Goal: Task Accomplishment & Management: Use online tool/utility

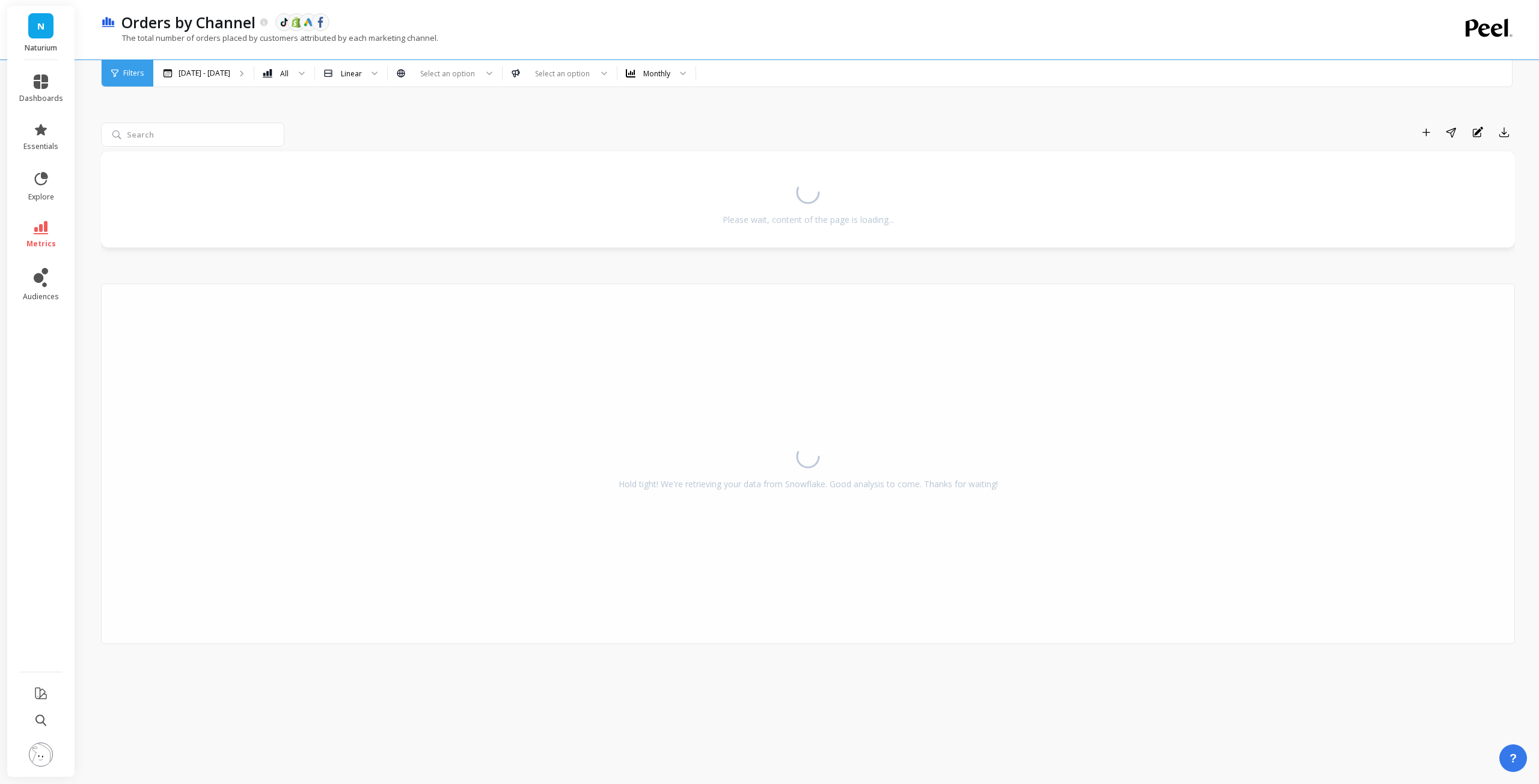
click at [40, 28] on span "N" at bounding box center [41, 27] width 7 height 14
click at [40, 29] on span "N" at bounding box center [41, 27] width 7 height 14
click at [38, 85] on icon at bounding box center [41, 81] width 14 height 14
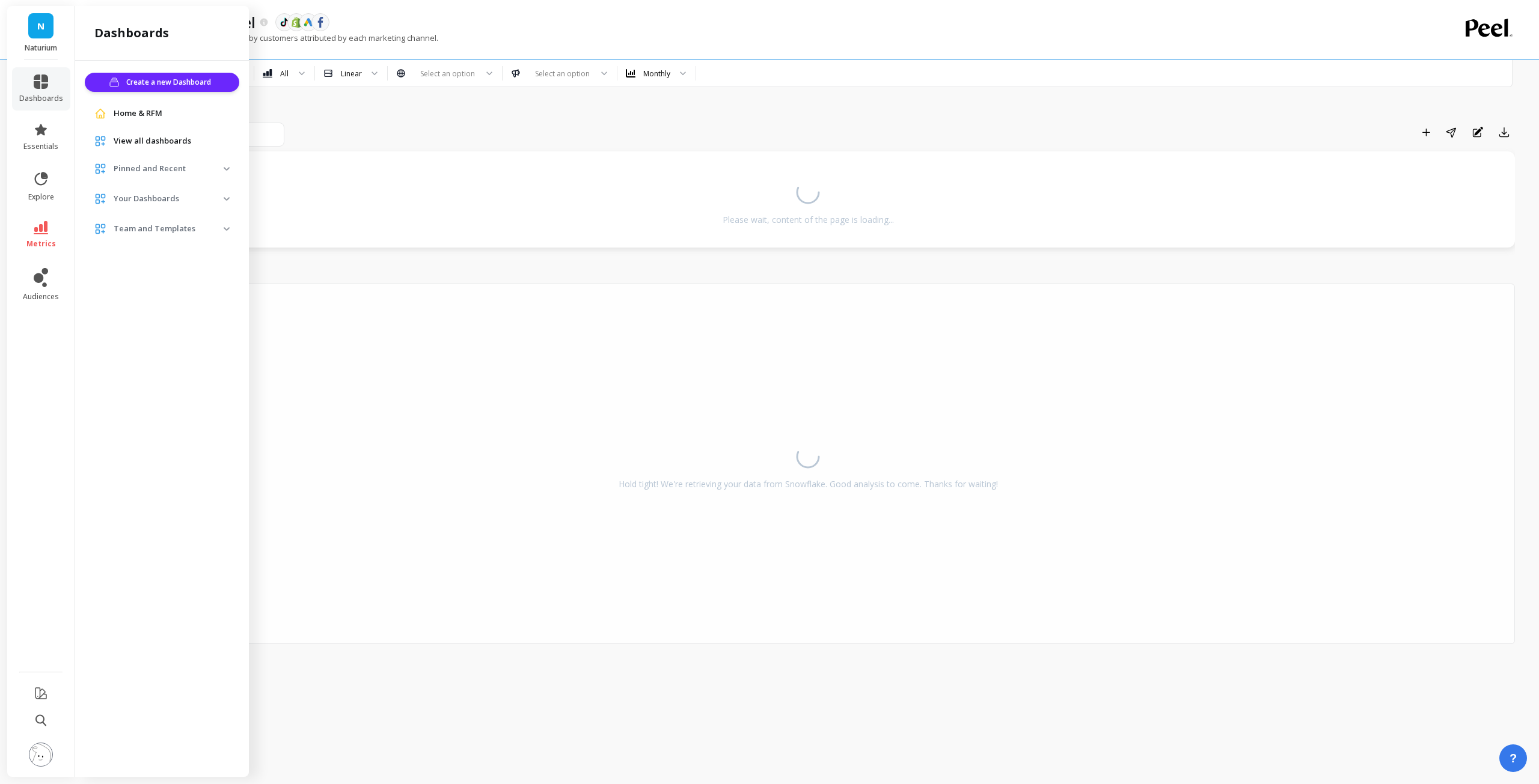
click at [123, 118] on span "Home & RFM" at bounding box center [138, 113] width 49 height 12
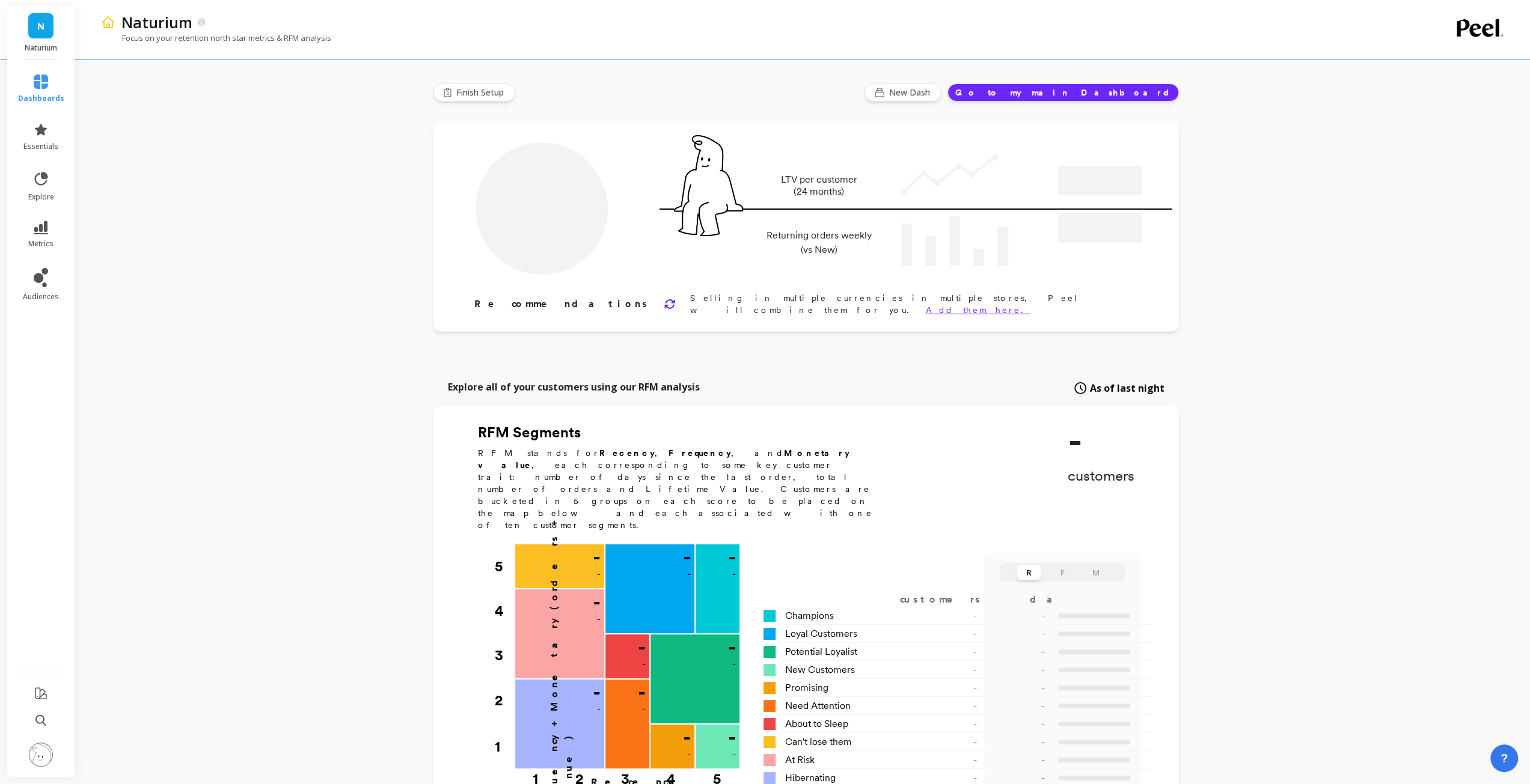
type input "Champions"
type input "53106"
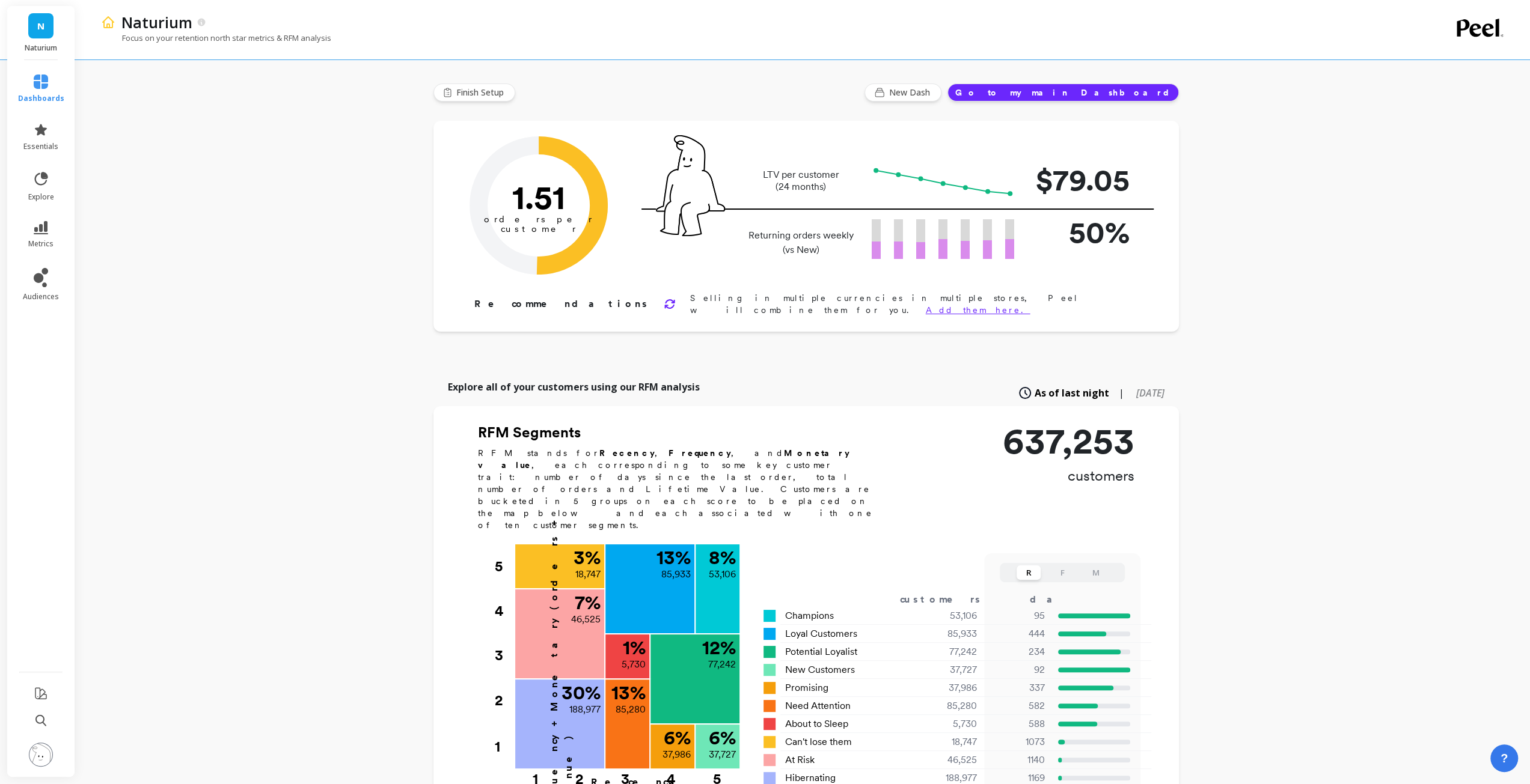
click at [1124, 93] on button "Go to my main Dashboard" at bounding box center [1063, 92] width 232 height 18
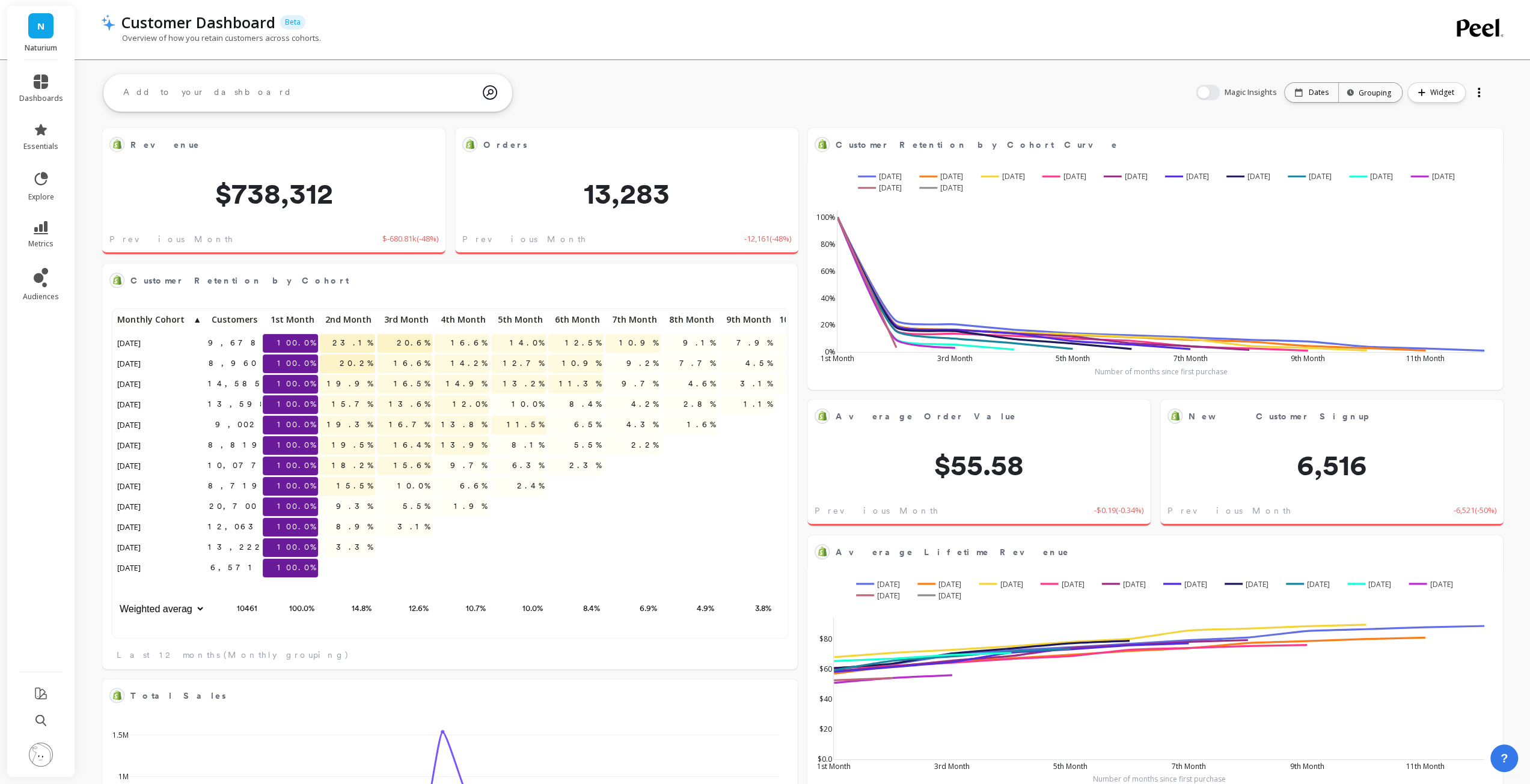
scroll to position [9, 9]
click at [1291, 95] on div "Dates" at bounding box center [1311, 92] width 53 height 20
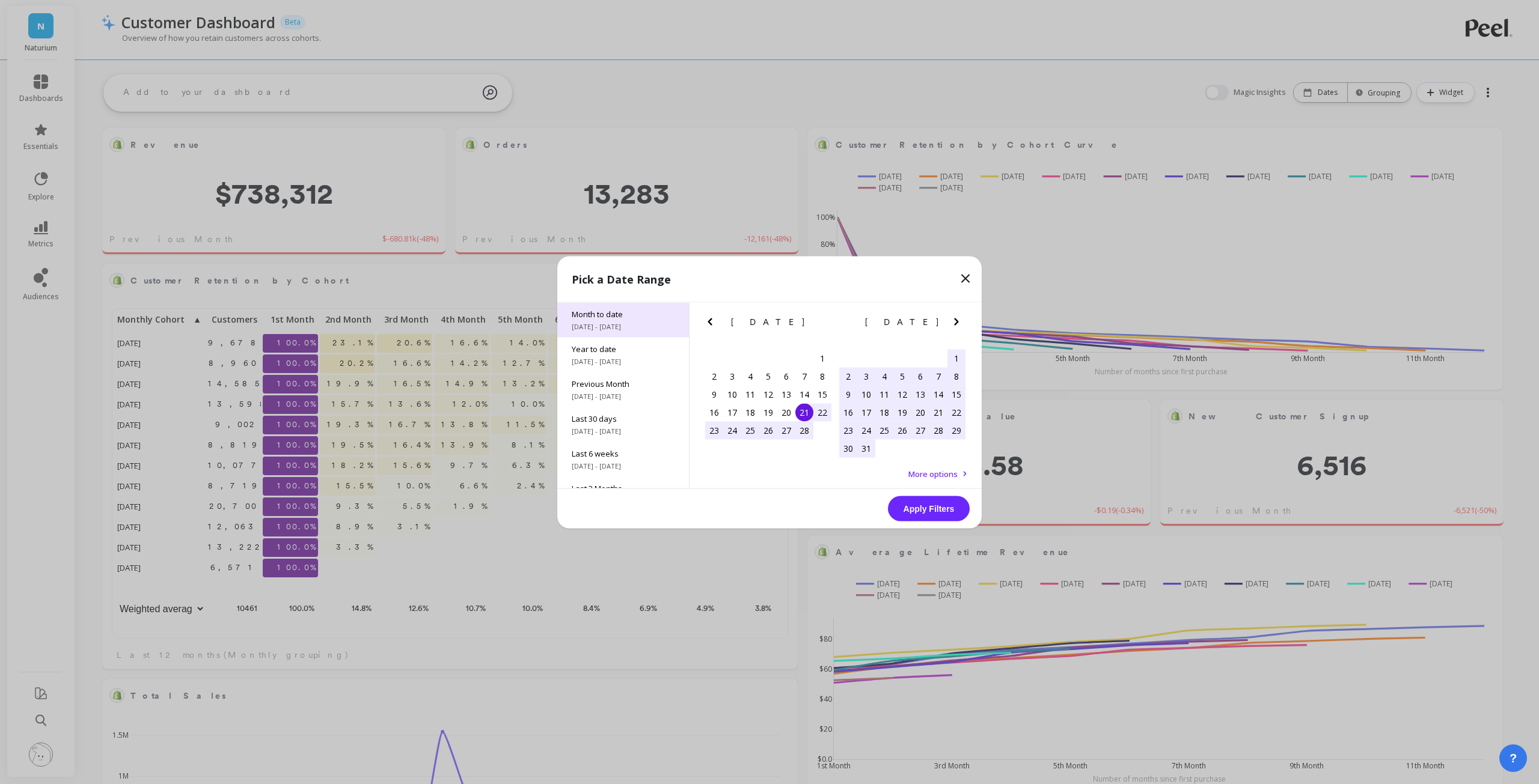
click at [614, 320] on div "Month to date 8/1/2025 - 8/21/2025" at bounding box center [623, 319] width 132 height 35
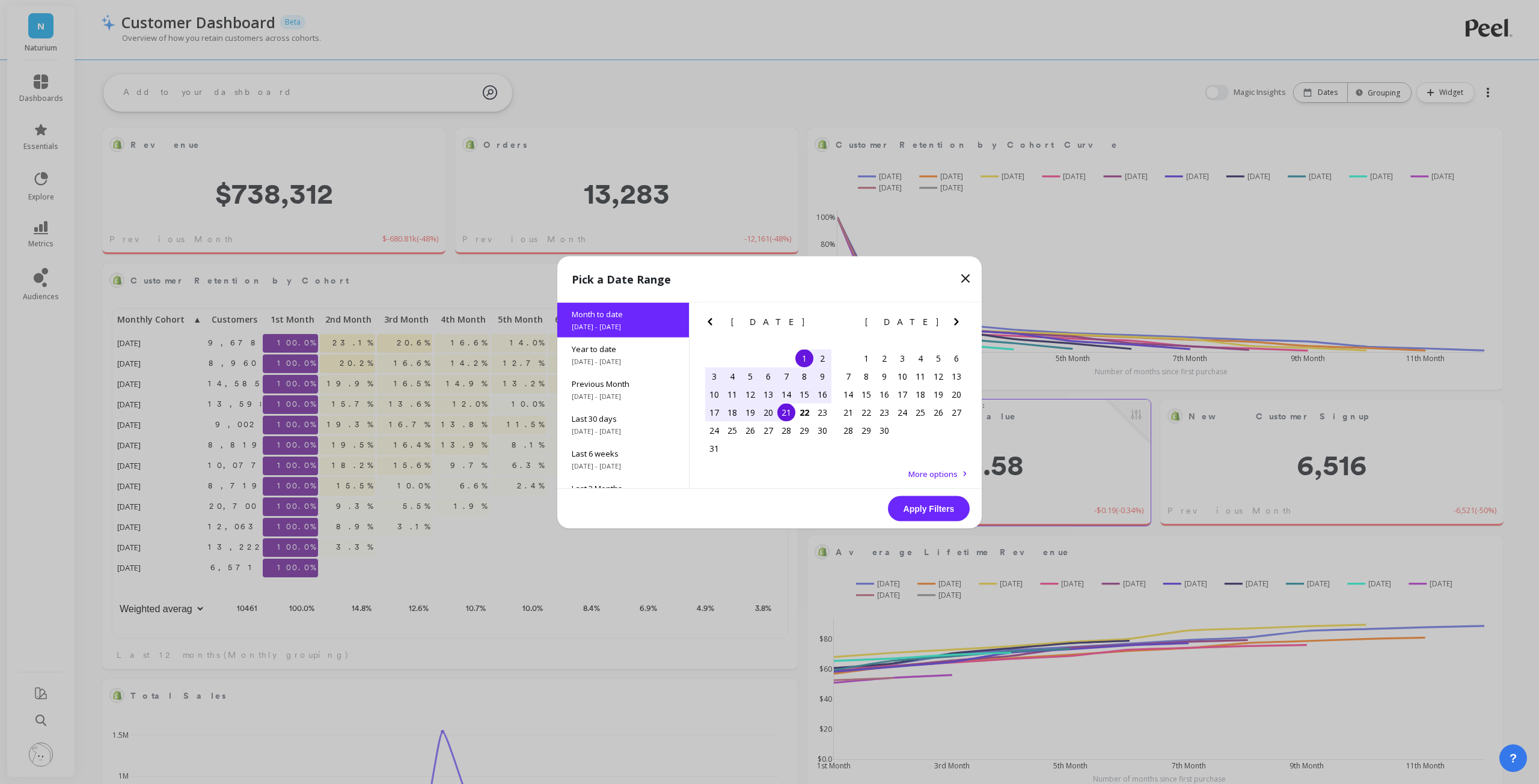
click at [913, 512] on button "Apply Filters" at bounding box center [928, 509] width 81 height 25
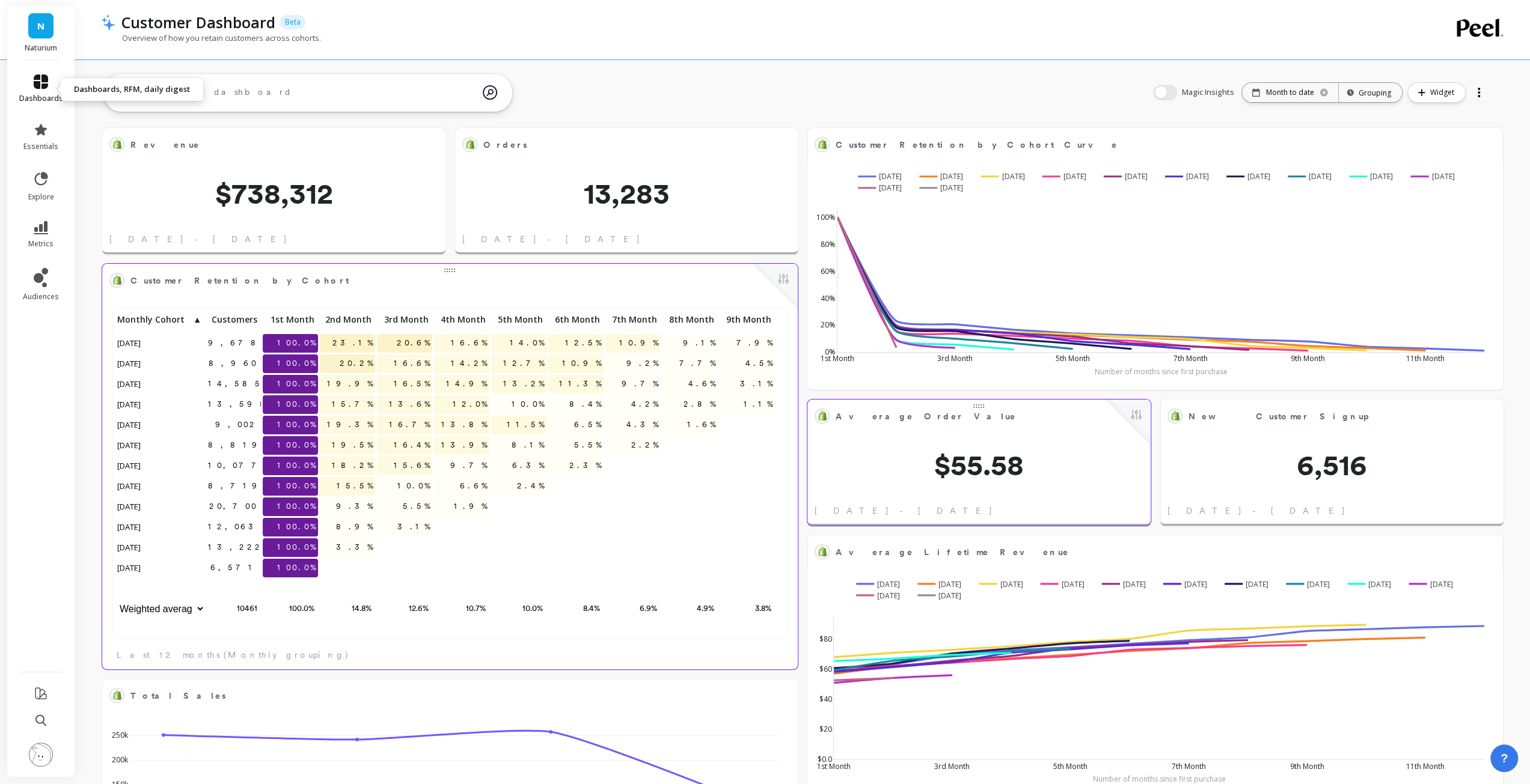
click at [38, 97] on span "dashboards" at bounding box center [41, 99] width 44 height 9
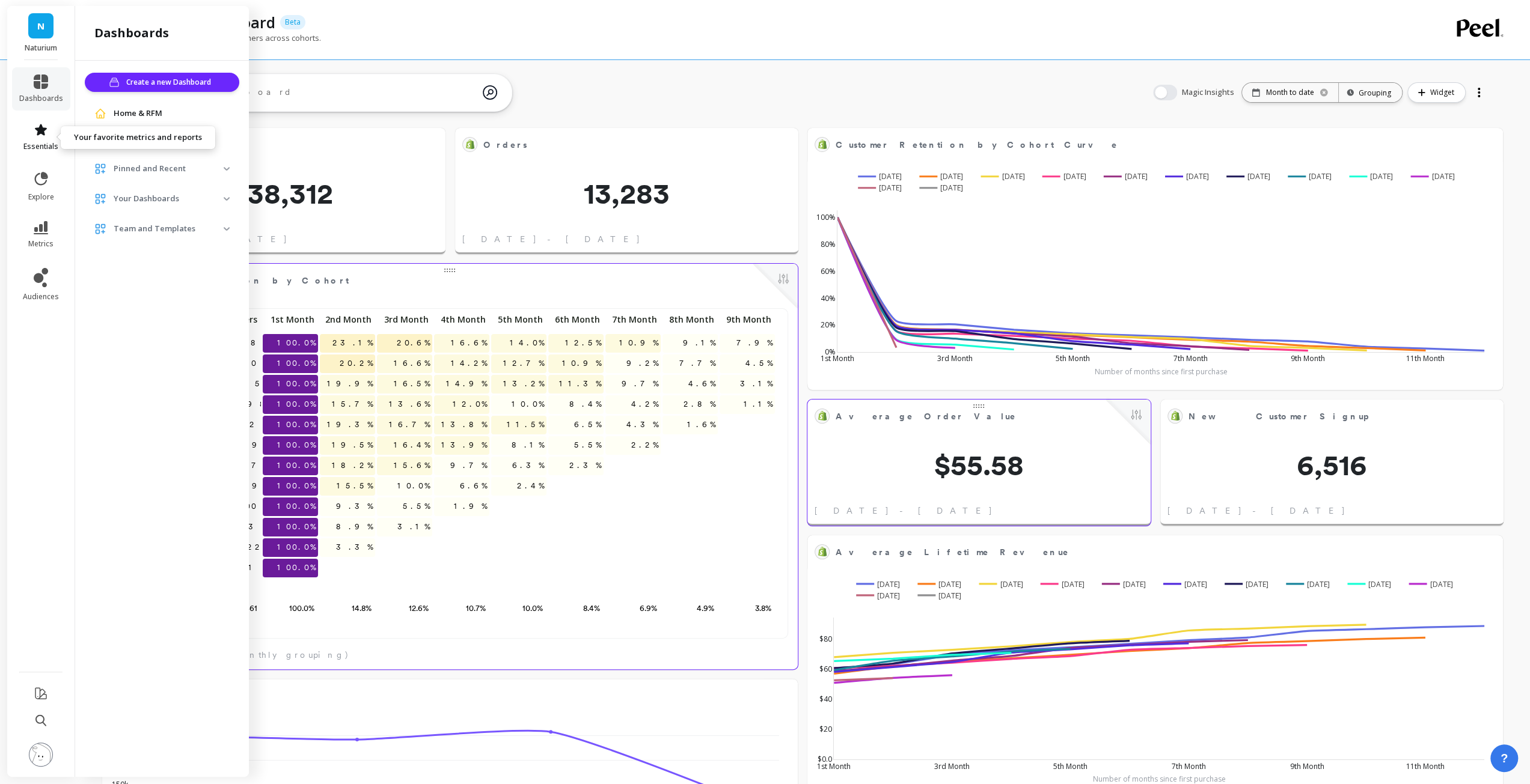
click at [45, 134] on icon at bounding box center [41, 130] width 14 height 14
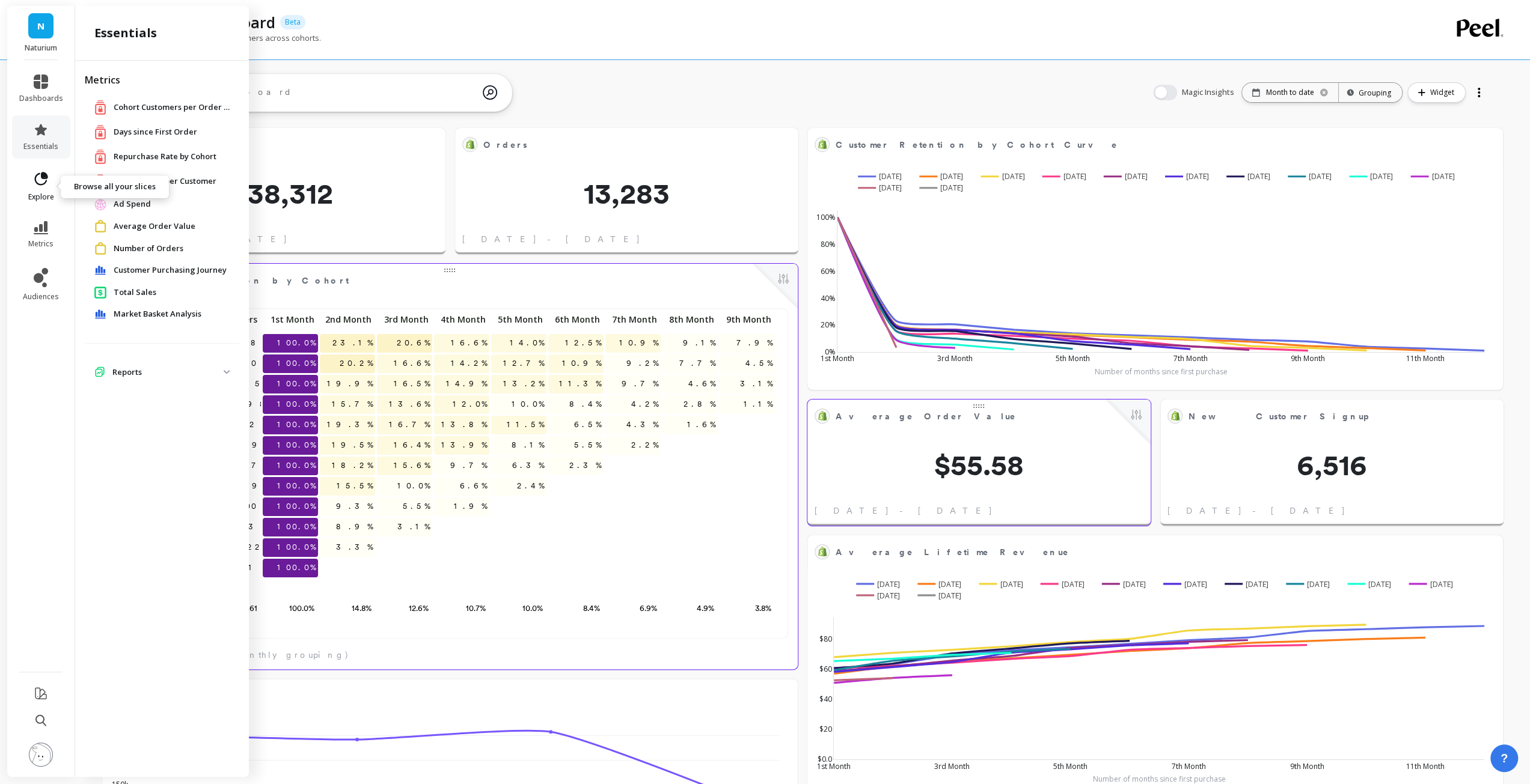
click at [45, 178] on icon at bounding box center [41, 178] width 13 height 13
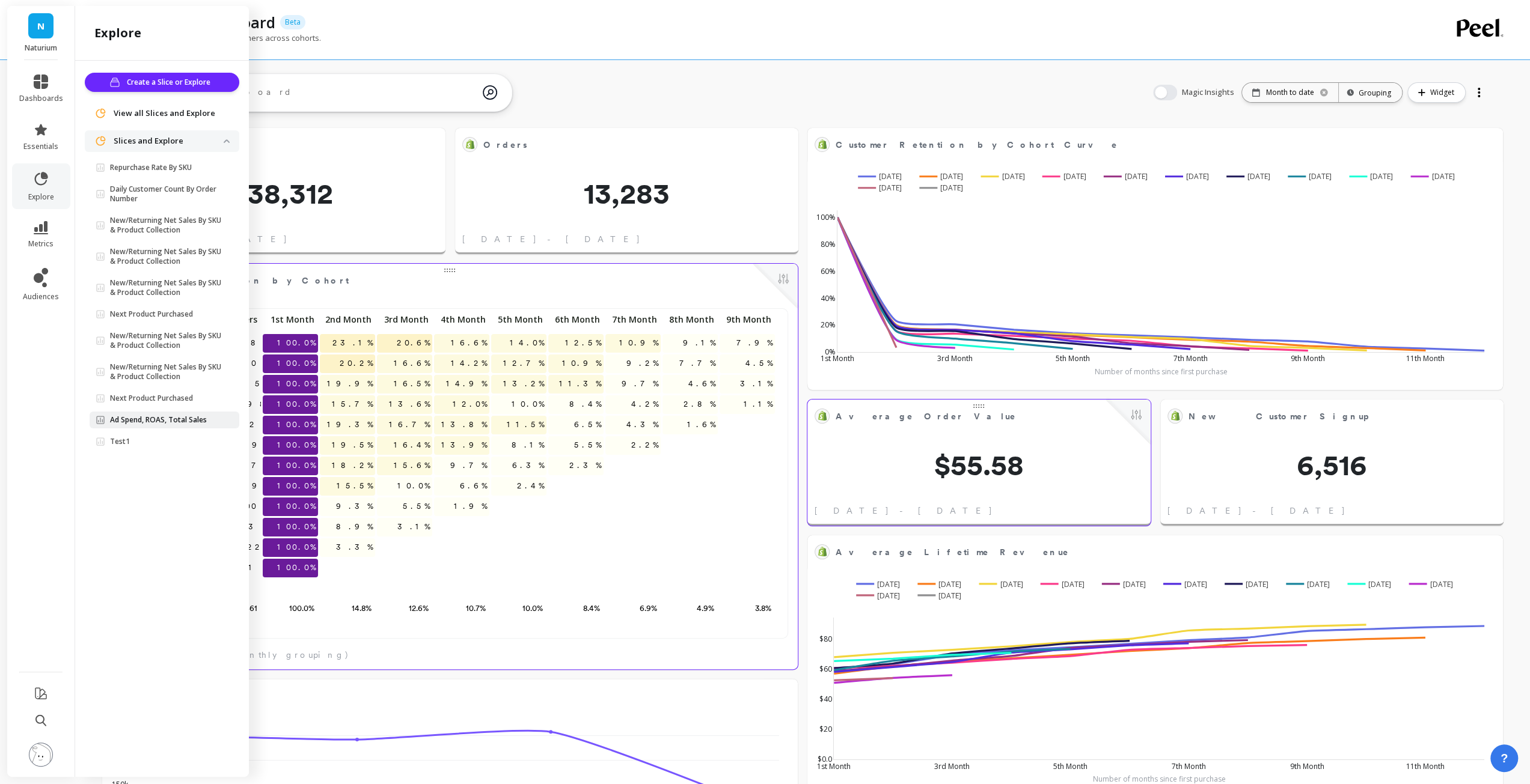
click at [134, 419] on p "Ad Spend, ROAS, Total Sales" at bounding box center [159, 420] width 97 height 9
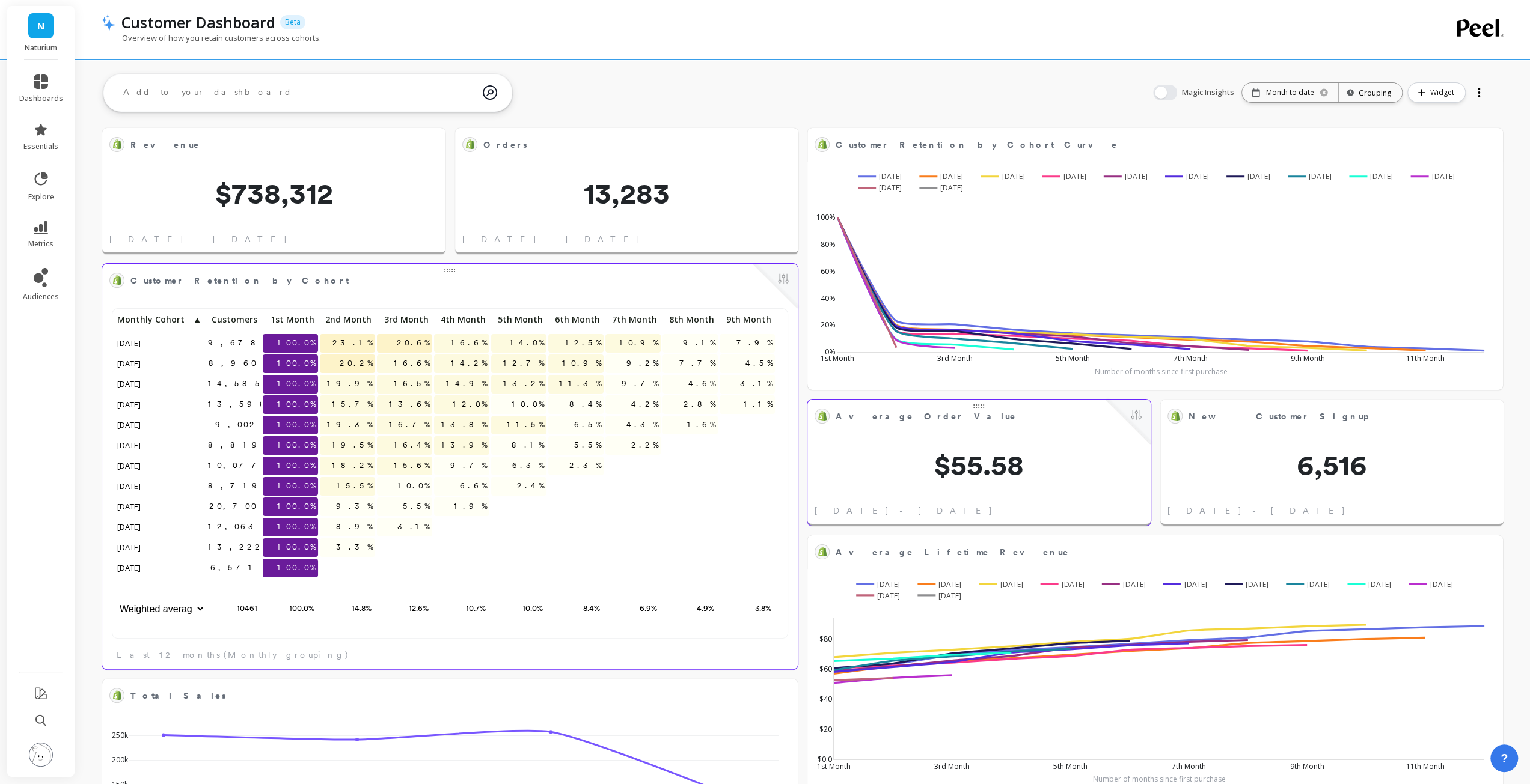
scroll to position [321, 661]
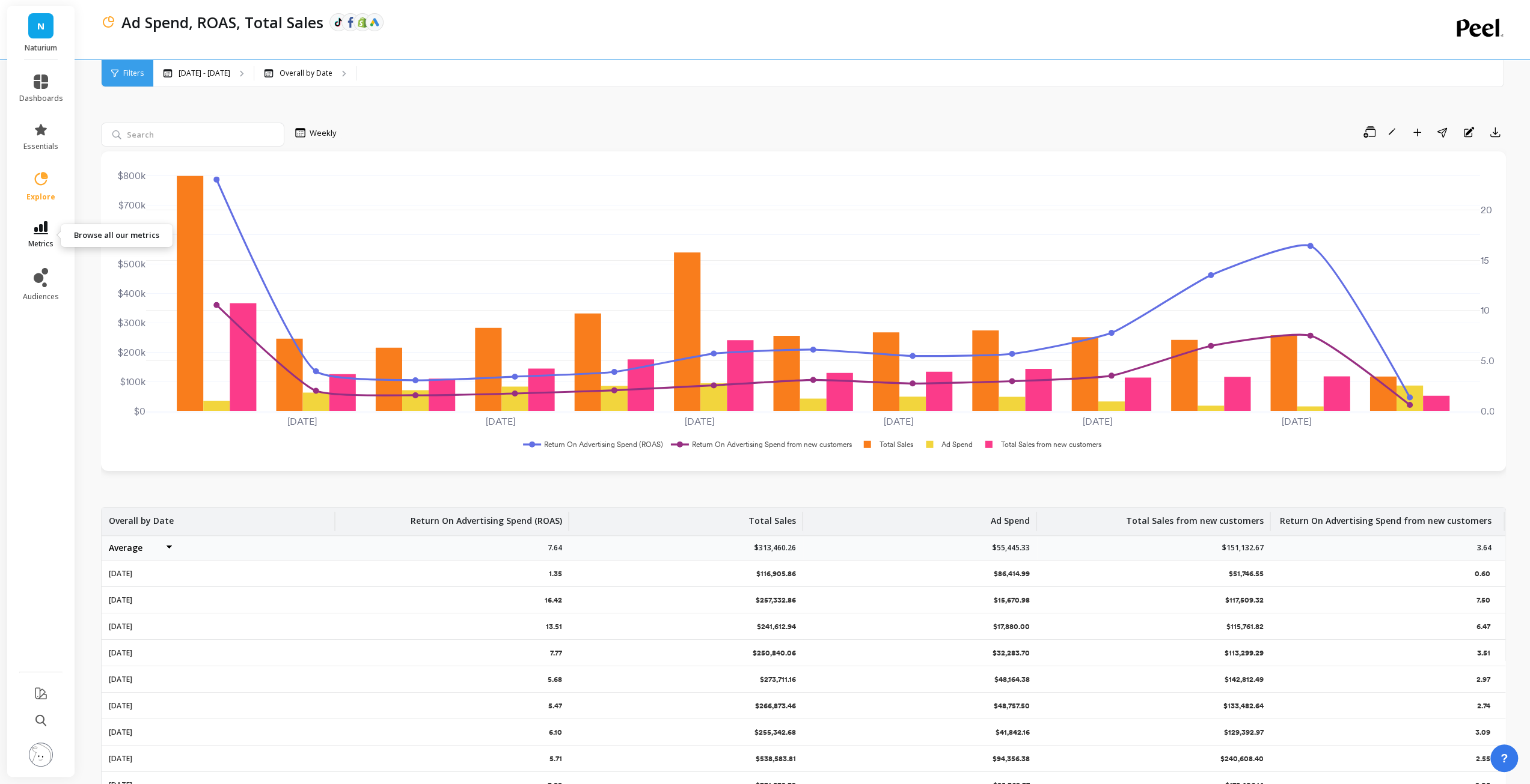
click at [49, 229] on link "metrics" at bounding box center [41, 235] width 44 height 27
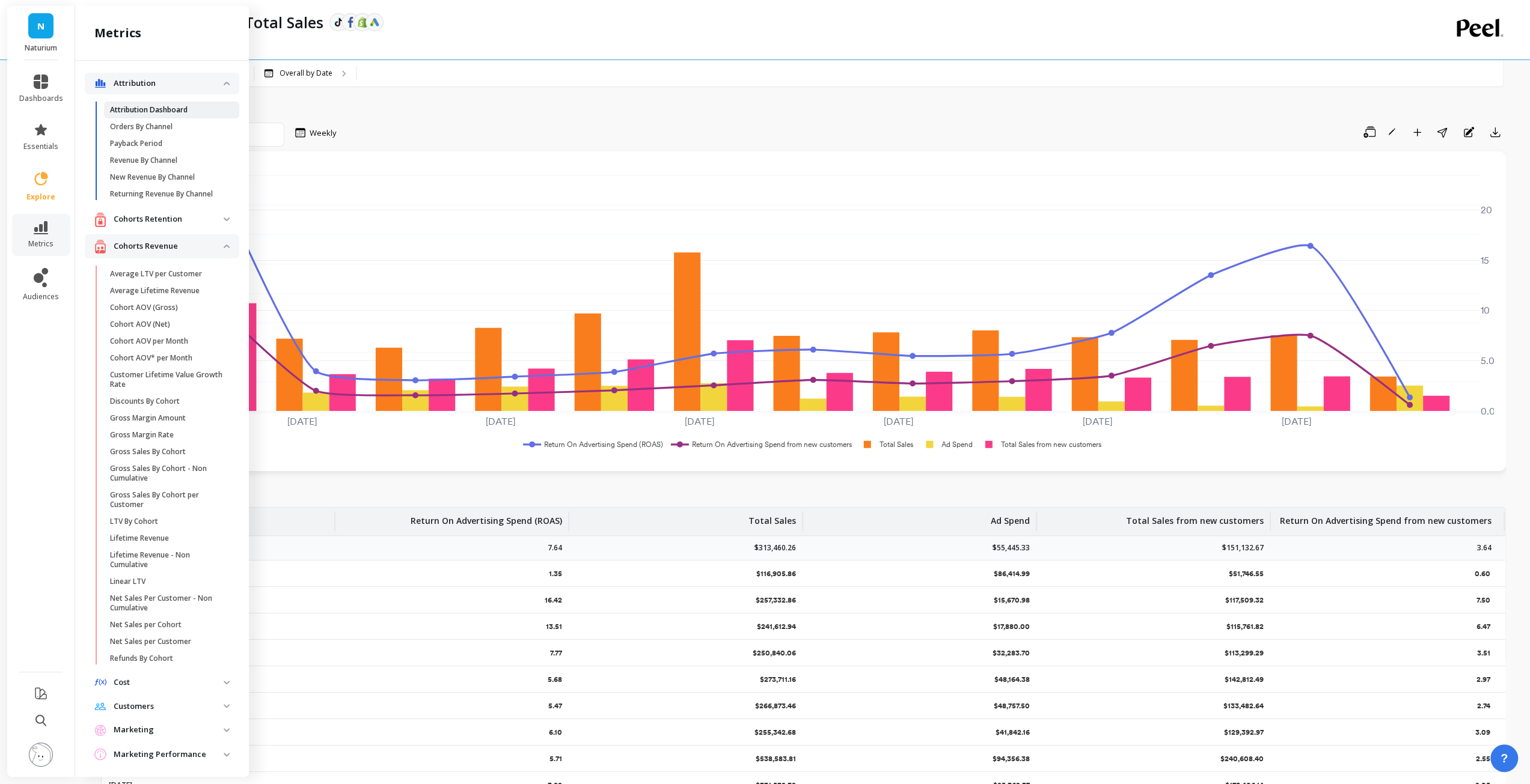
click at [153, 108] on p "Attribution Dashboard" at bounding box center [149, 110] width 77 height 9
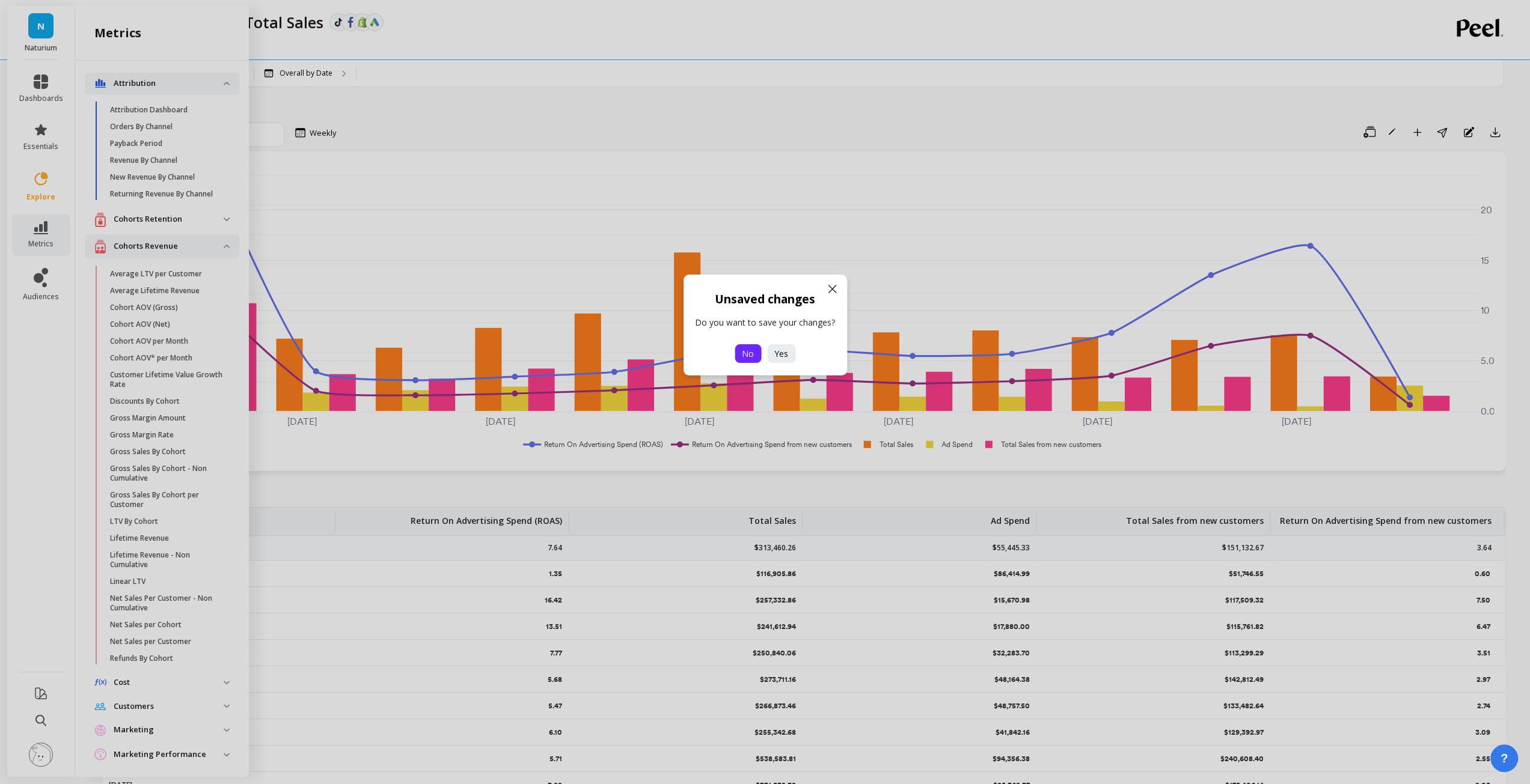
click at [744, 355] on span "No" at bounding box center [747, 354] width 12 height 12
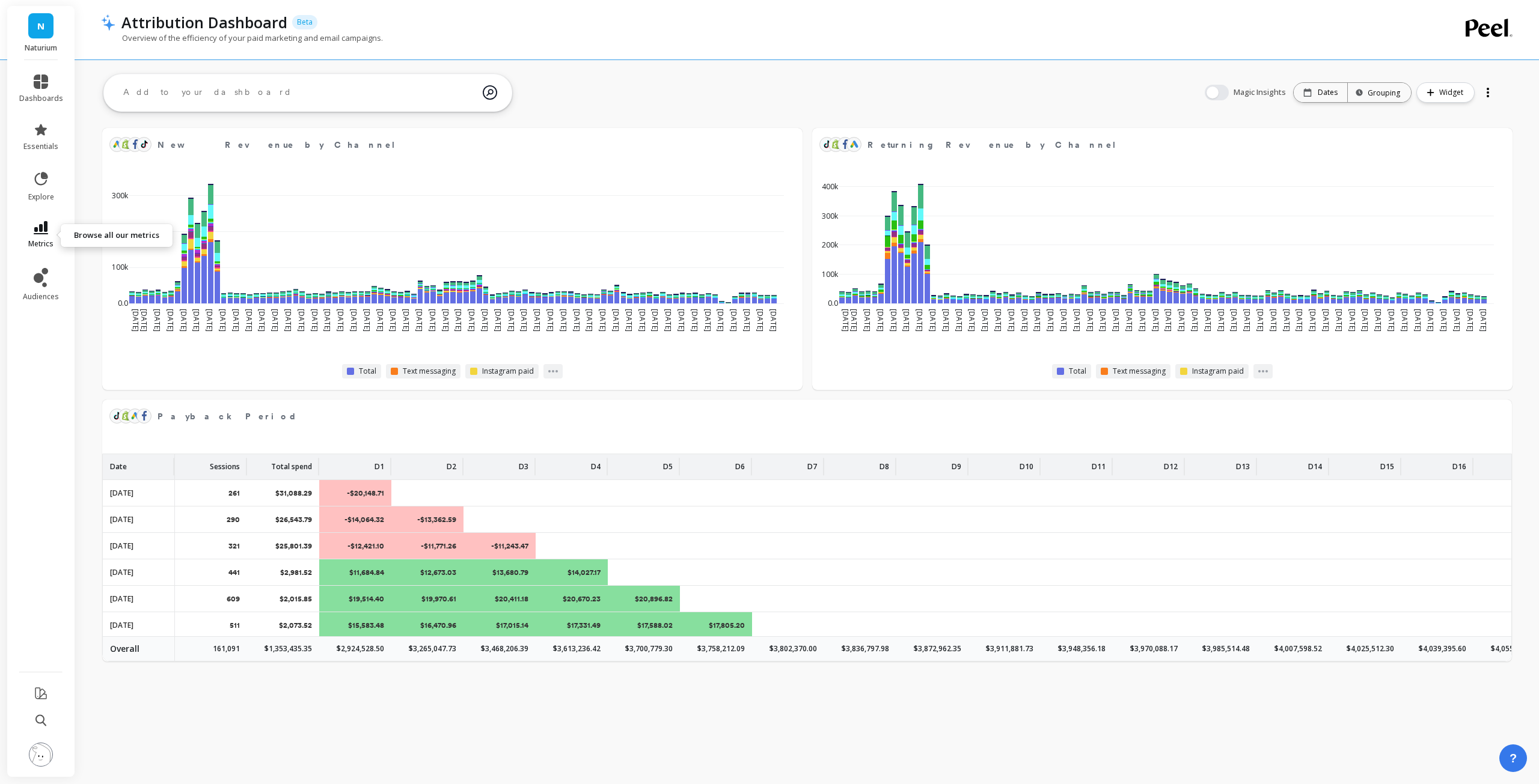
click at [48, 235] on link "metrics" at bounding box center [41, 235] width 44 height 27
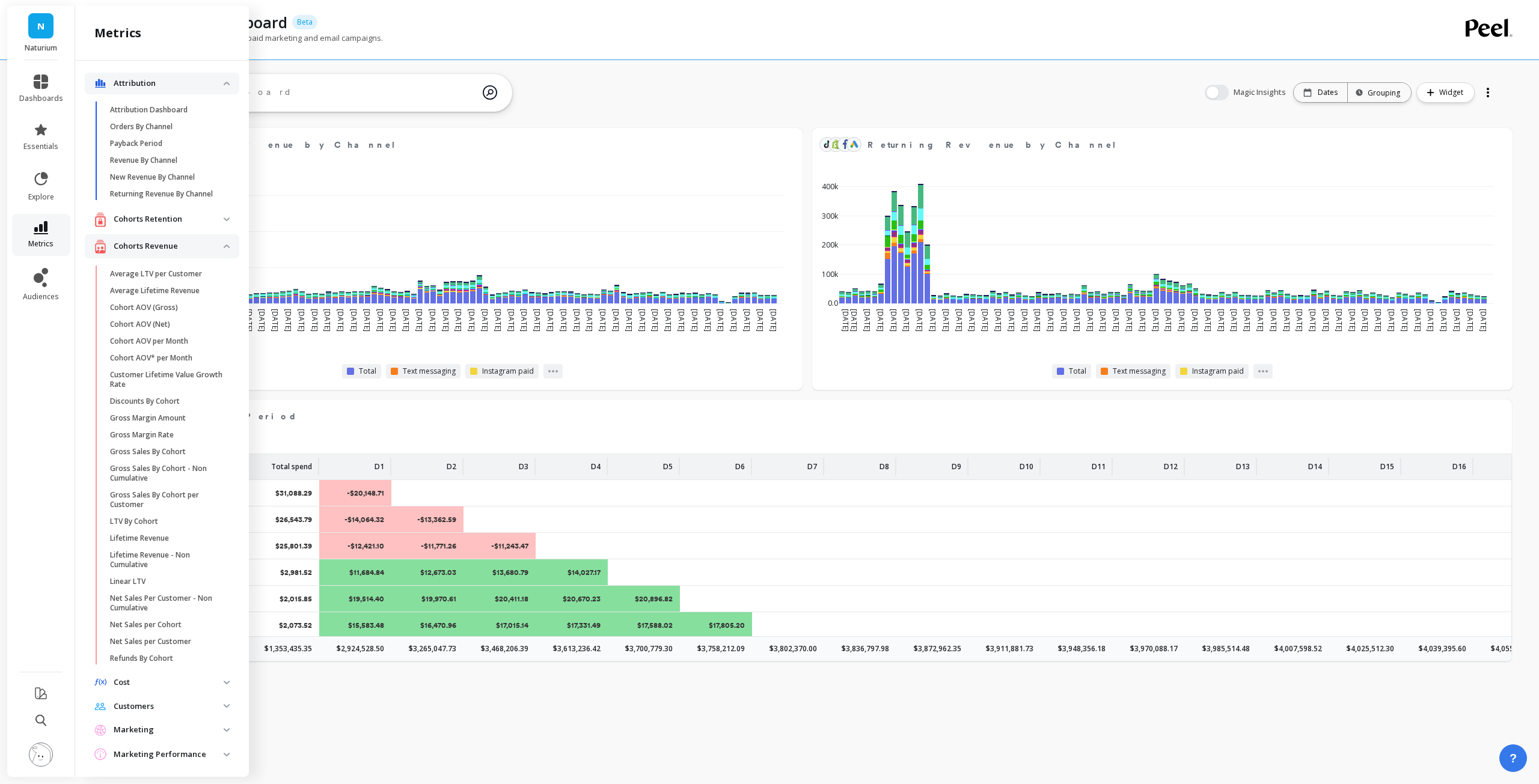
click at [45, 232] on icon at bounding box center [41, 228] width 14 height 13
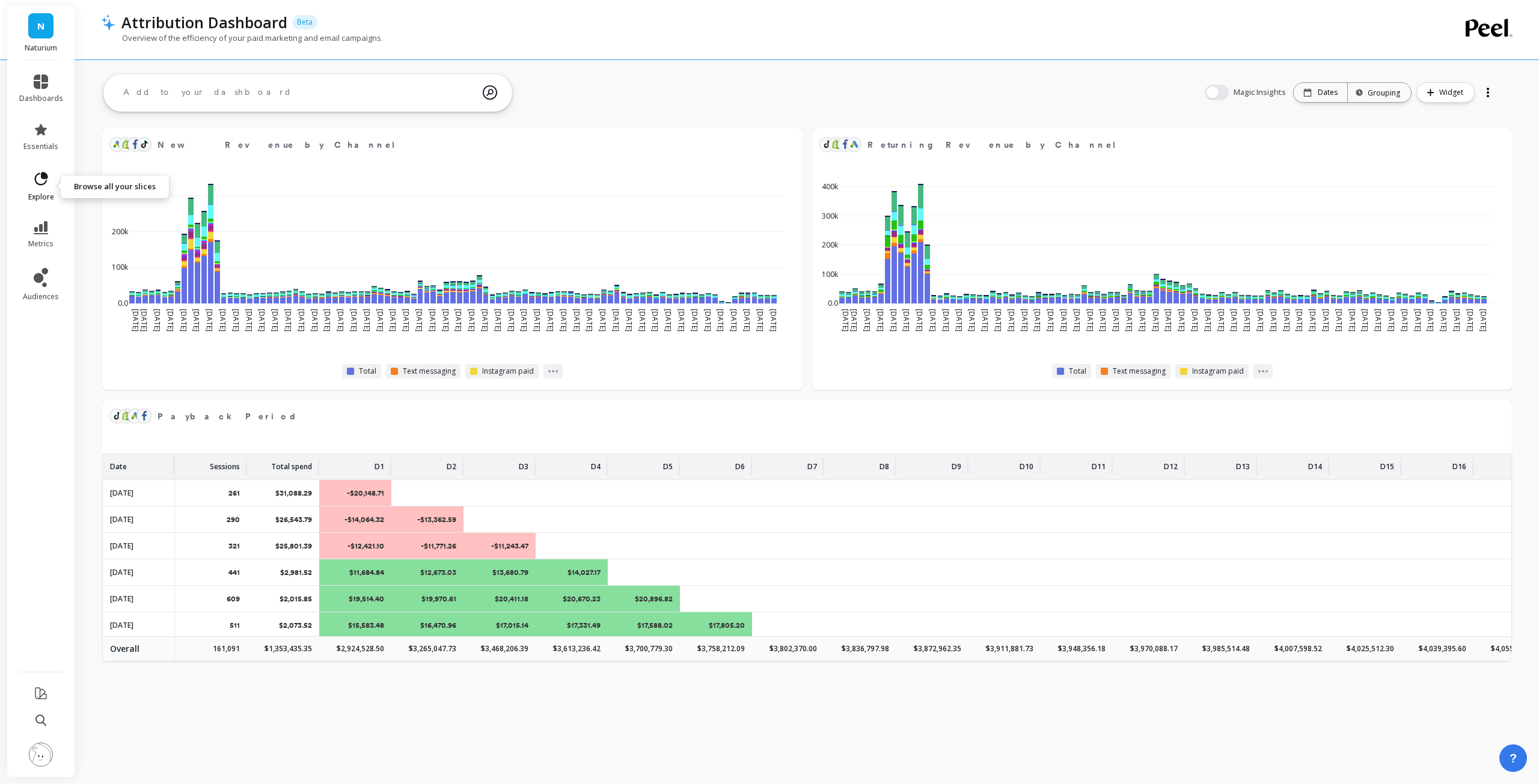
click at [38, 178] on icon at bounding box center [41, 179] width 17 height 17
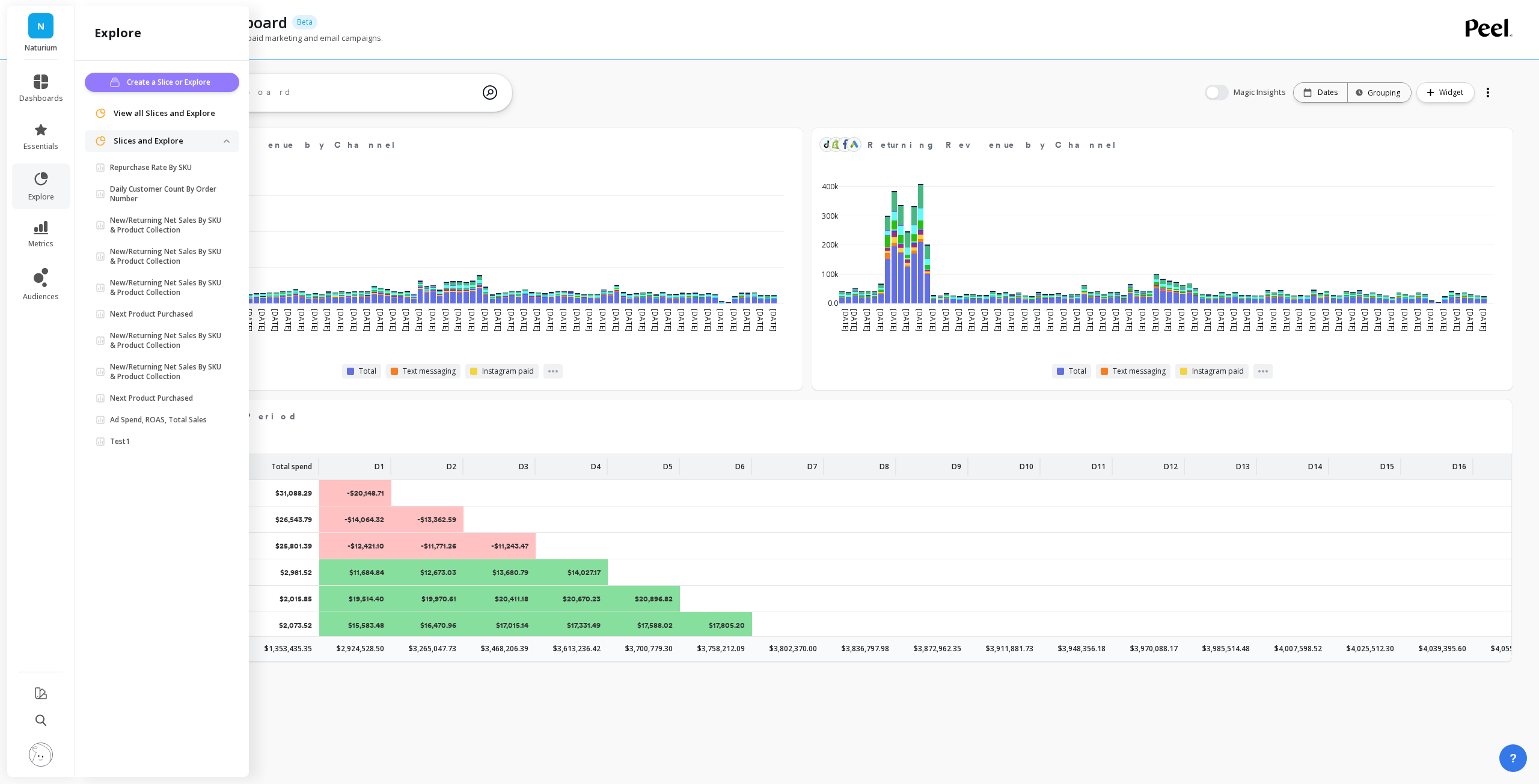
click at [146, 82] on span "Create a Slice or Explore" at bounding box center [170, 82] width 87 height 12
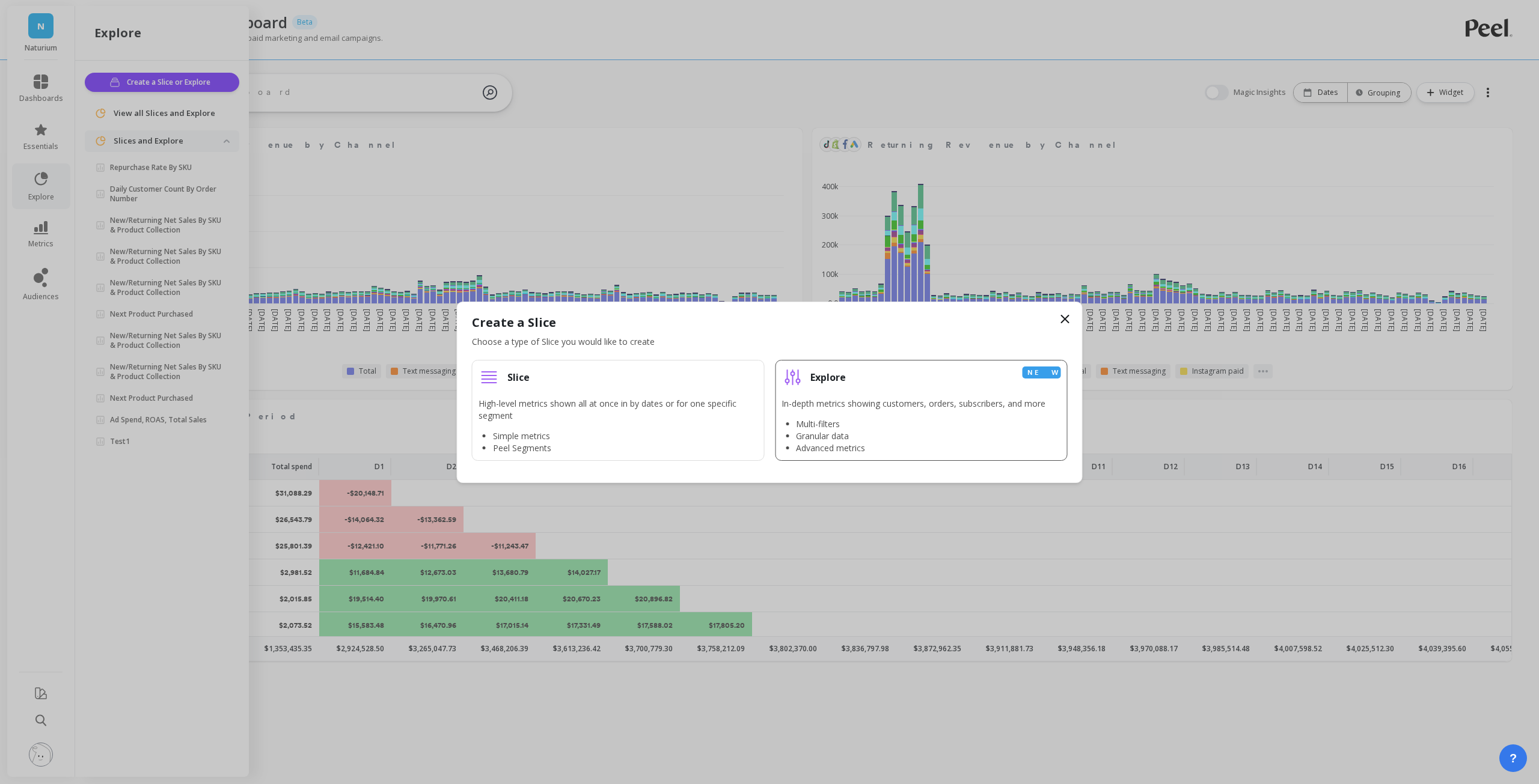
click at [855, 436] on li "Granular data" at bounding box center [921, 436] width 250 height 12
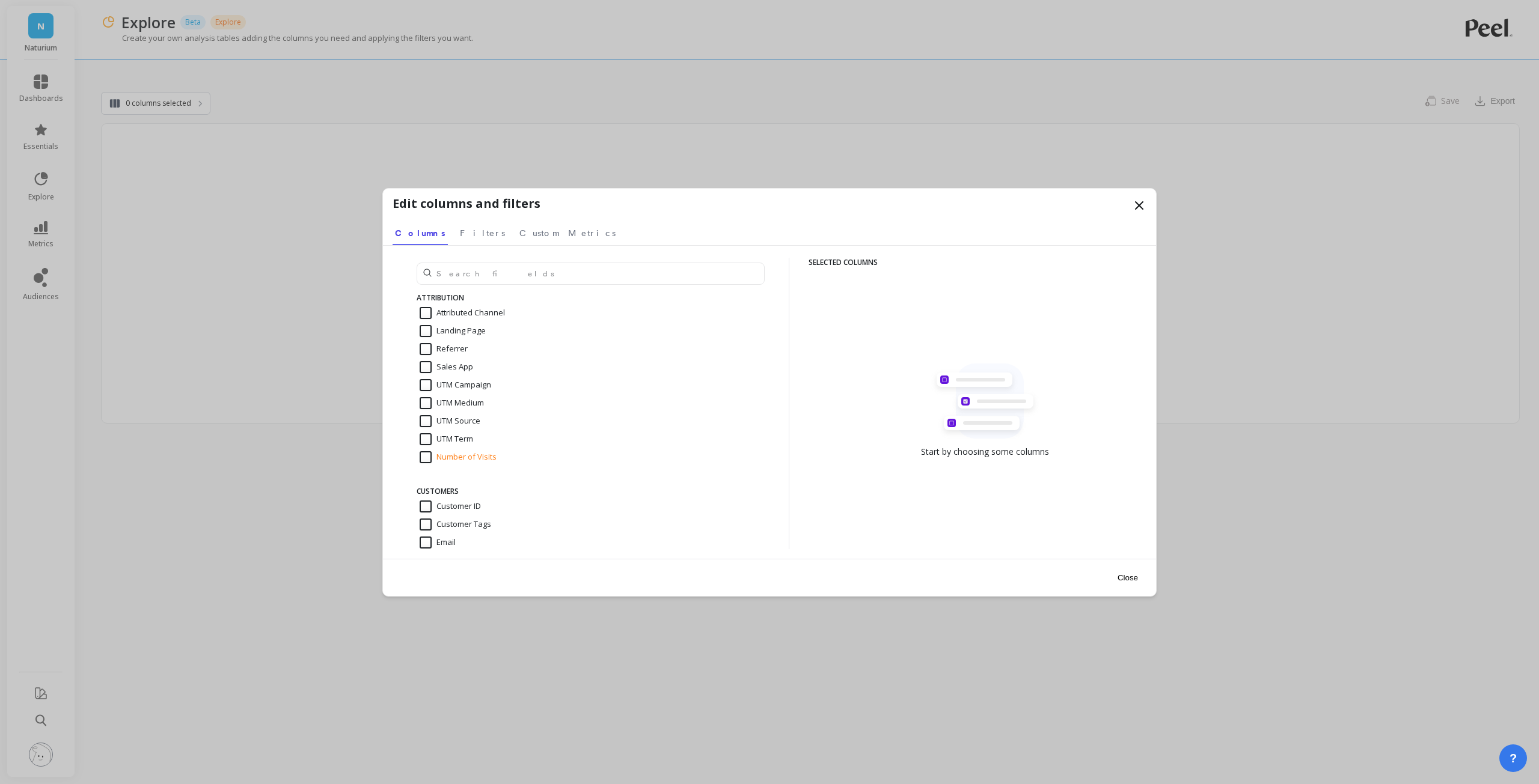
click at [428, 313] on input "Attributed Channel" at bounding box center [462, 312] width 85 height 12
checkbox input "true"
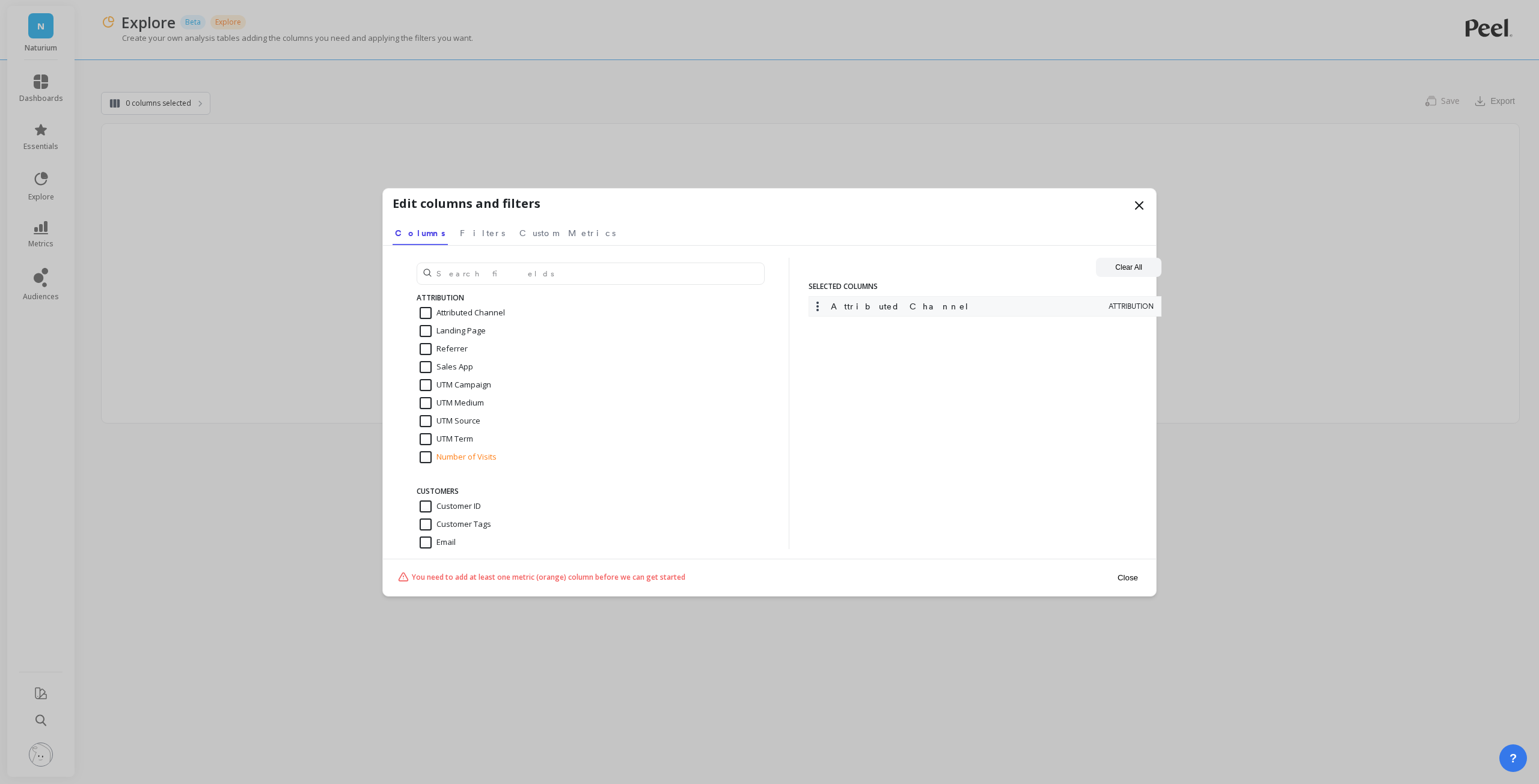
click at [423, 382] on input "UTM Campaign" at bounding box center [455, 385] width 71 height 12
checkbox input "true"
click at [424, 413] on div "UTM Source" at bounding box center [590, 421] width 348 height 18
checkbox input "true"
click at [423, 403] on input "UTM Medium" at bounding box center [452, 403] width 64 height 12
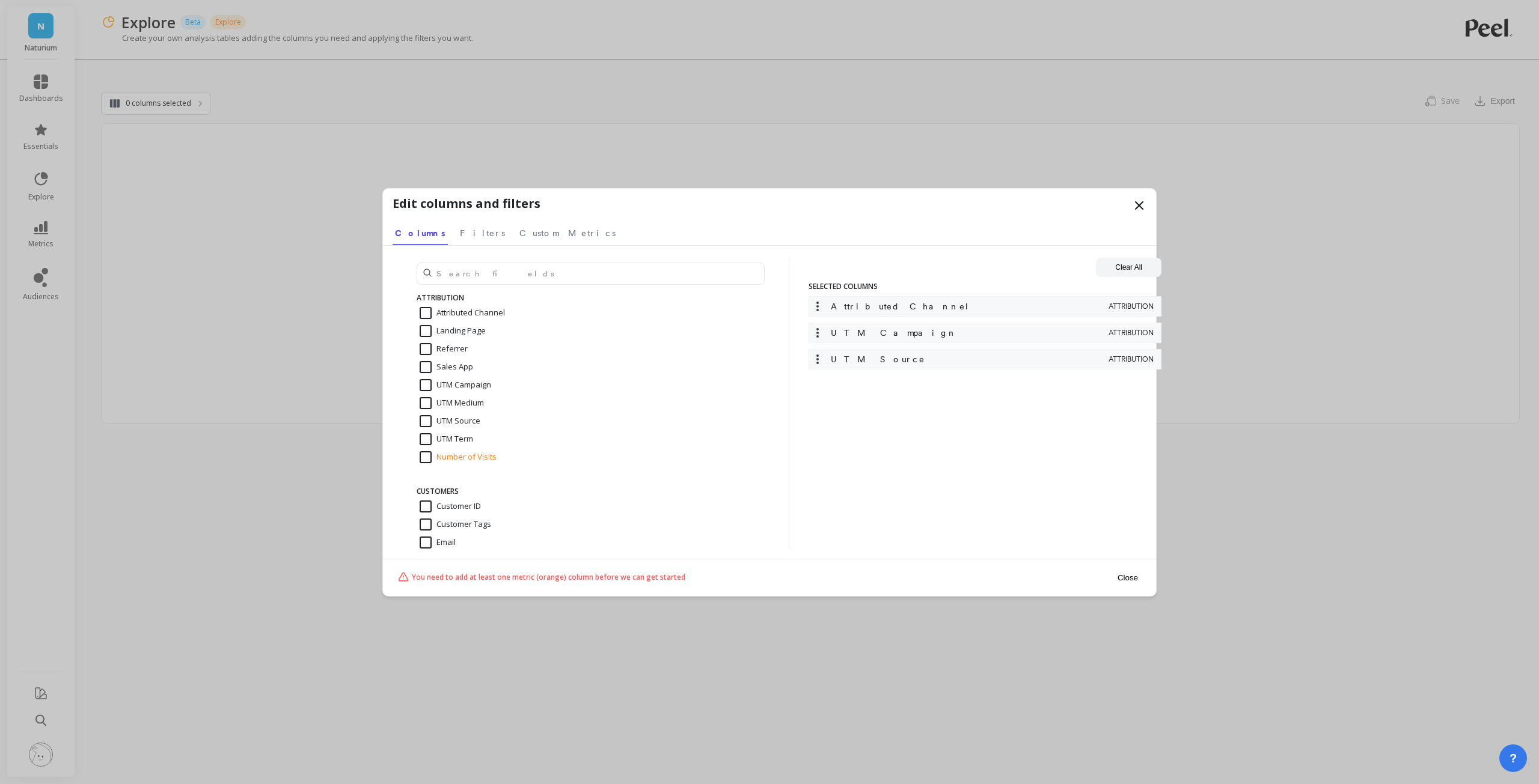
checkbox input "true"
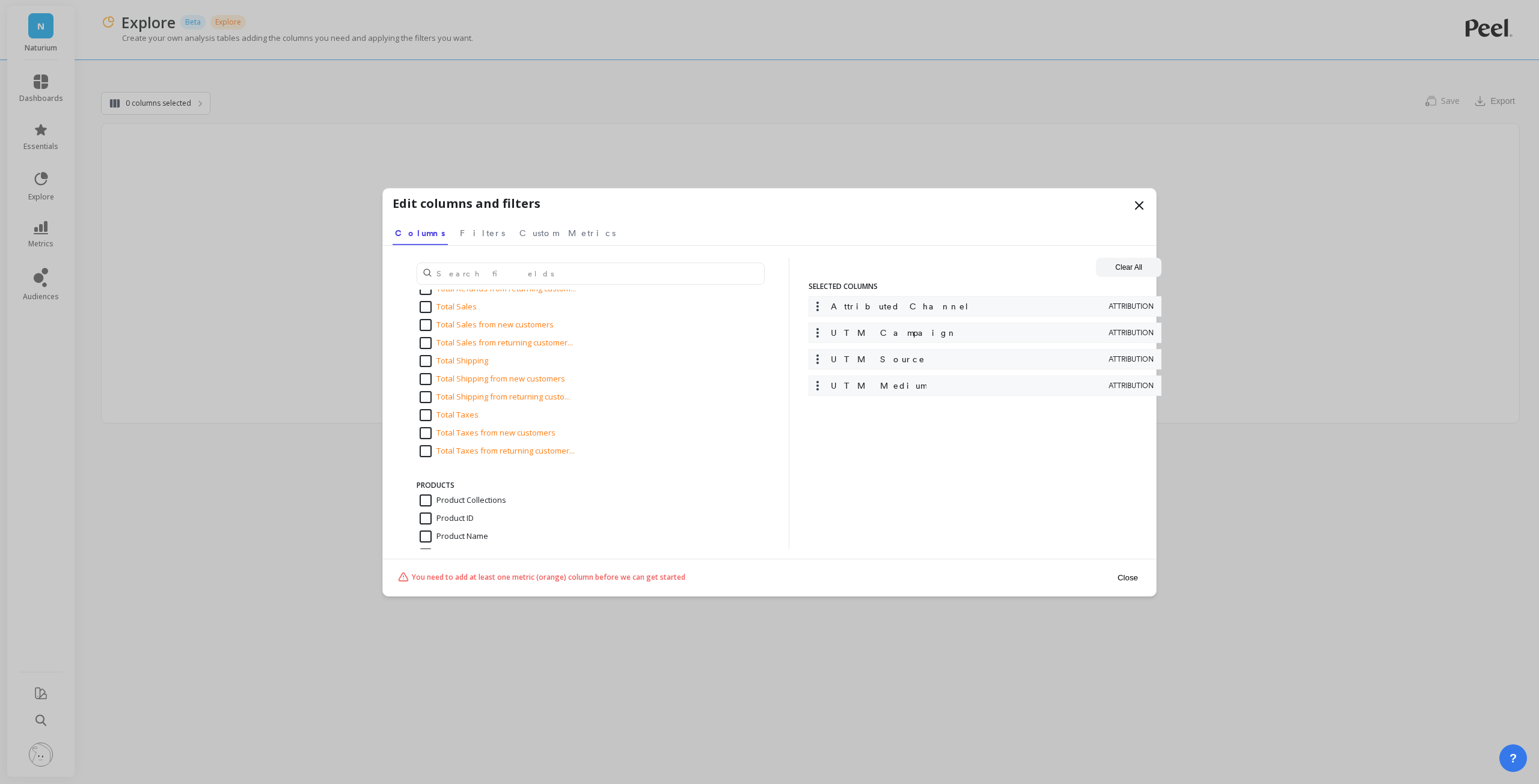
scroll to position [1602, 0]
click at [520, 239] on span "Custom Metrics" at bounding box center [568, 232] width 96 height 12
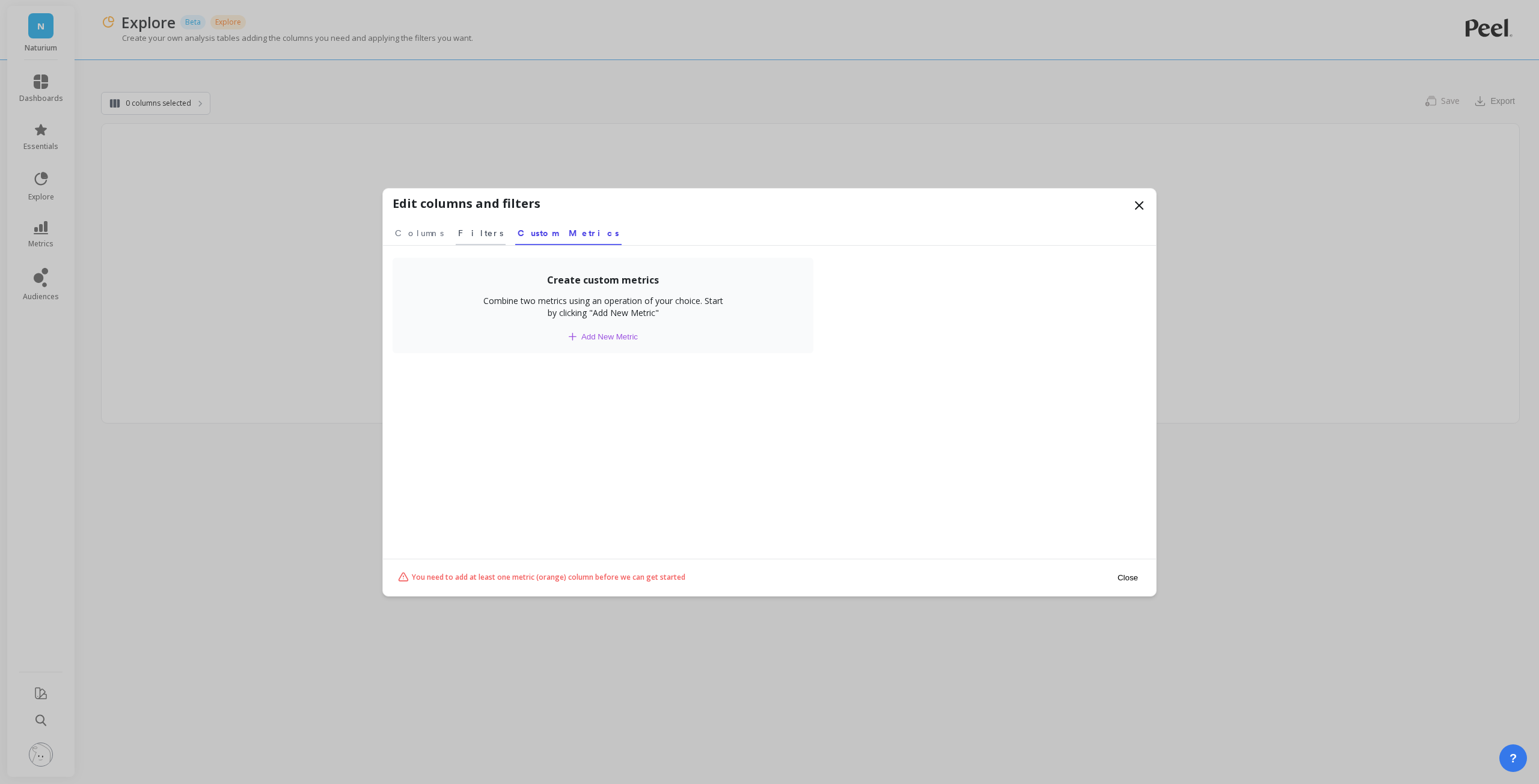
click at [458, 232] on span "Filters" at bounding box center [481, 232] width 45 height 12
click at [423, 232] on span "Columns" at bounding box center [420, 232] width 49 height 12
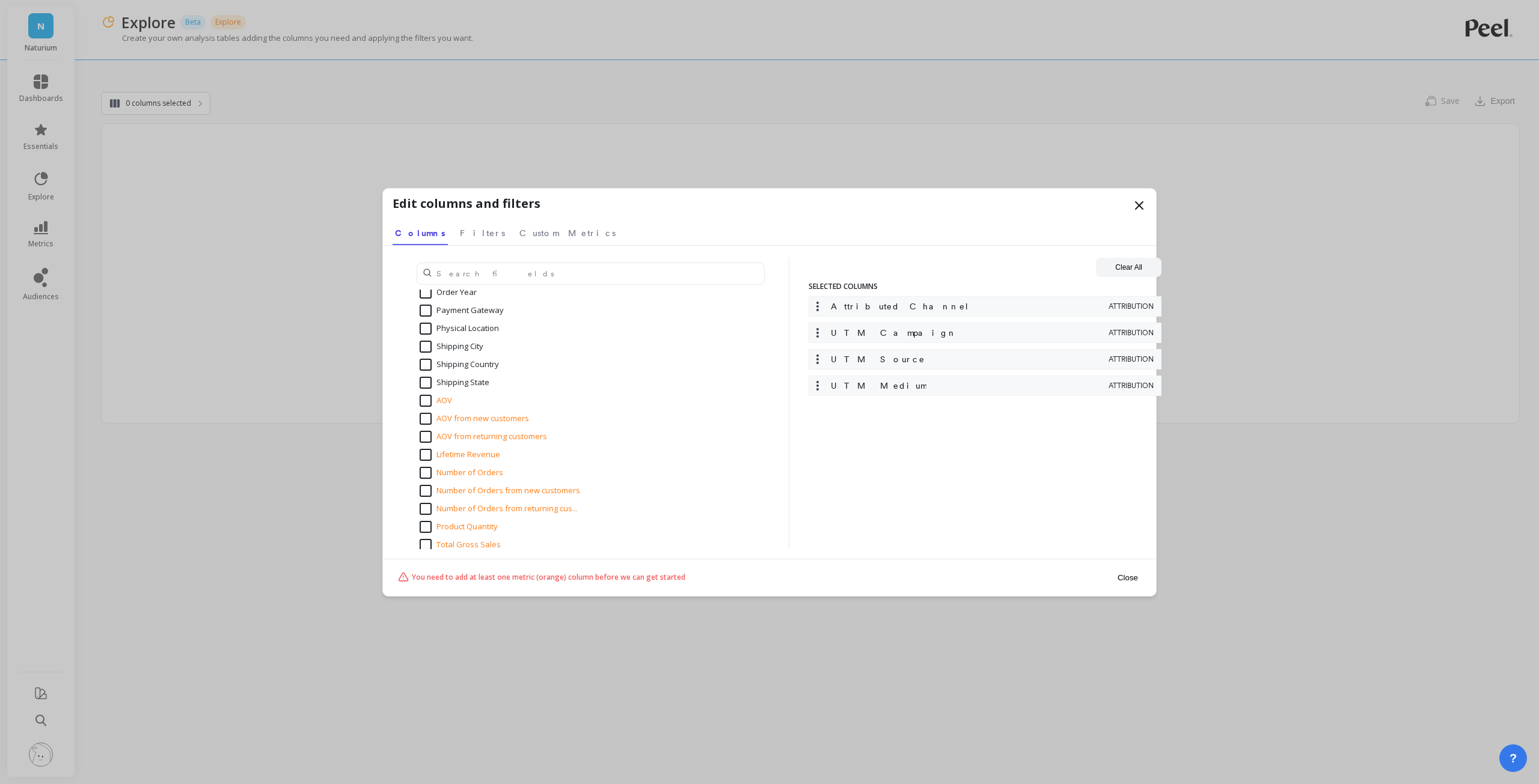
scroll to position [1563, 0]
click at [425, 413] on input "Number of Orders" at bounding box center [461, 412] width 84 height 12
checkbox input "true"
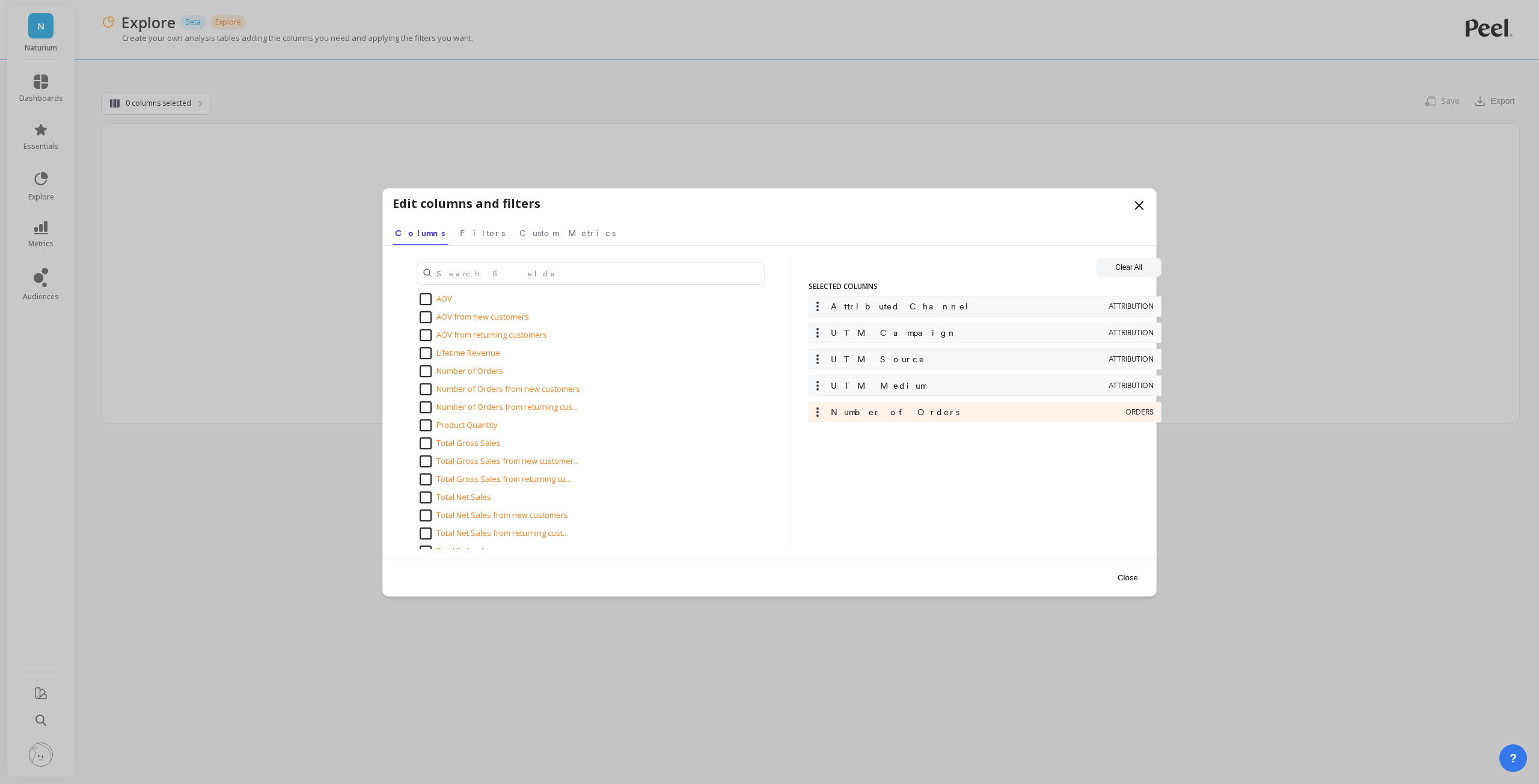
scroll to position [1623, 0]
click at [426, 422] on input "Total Gross Sales" at bounding box center [460, 424] width 81 height 12
click at [427, 362] on input "Total Gross Sales" at bounding box center [460, 365] width 81 height 12
checkbox input "false"
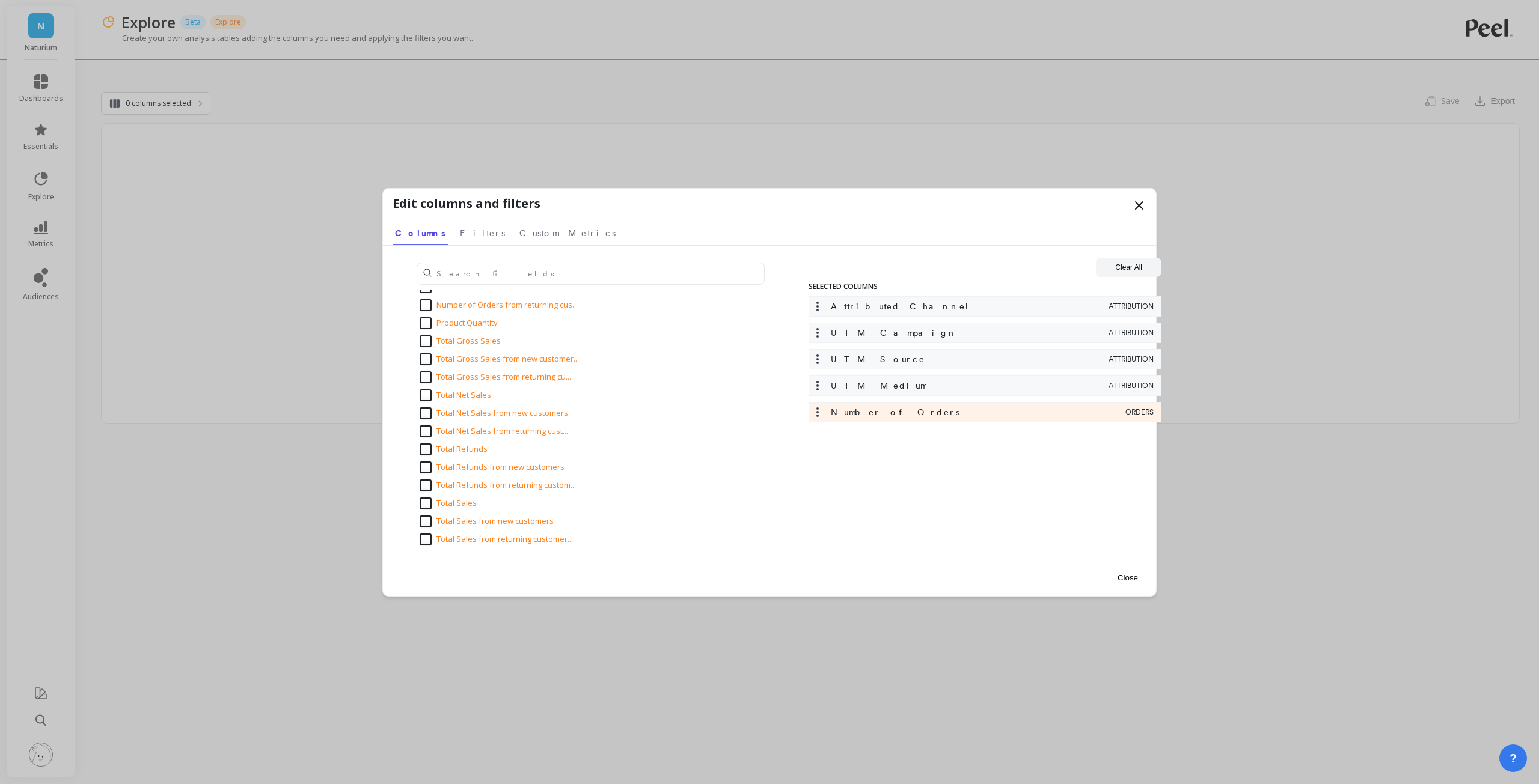
scroll to position [1742, 0]
click at [427, 462] on input "Total Sales" at bounding box center [448, 466] width 57 height 12
checkbox input "true"
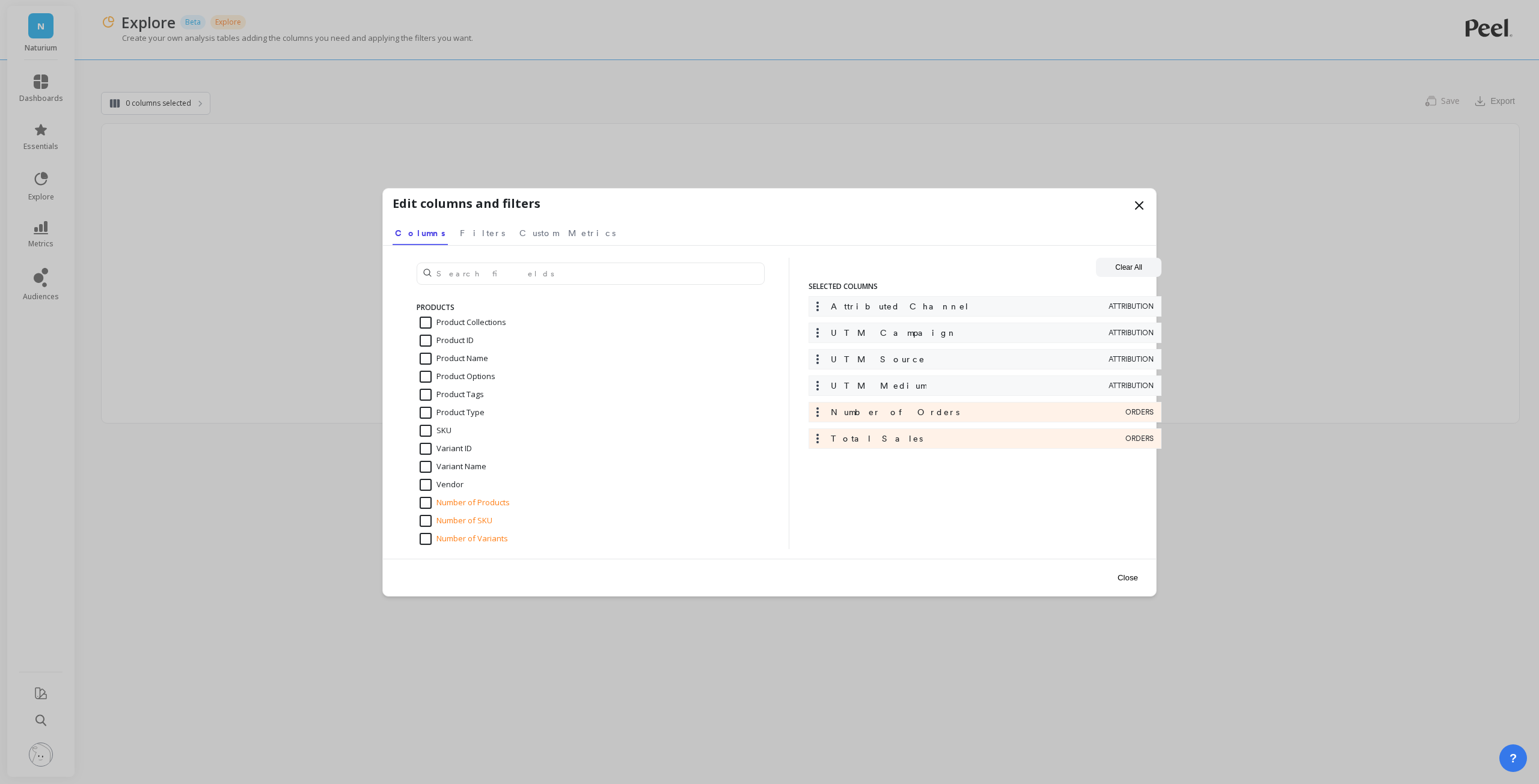
scroll to position [2083, 0]
click at [460, 232] on span "Filters" at bounding box center [483, 232] width 45 height 12
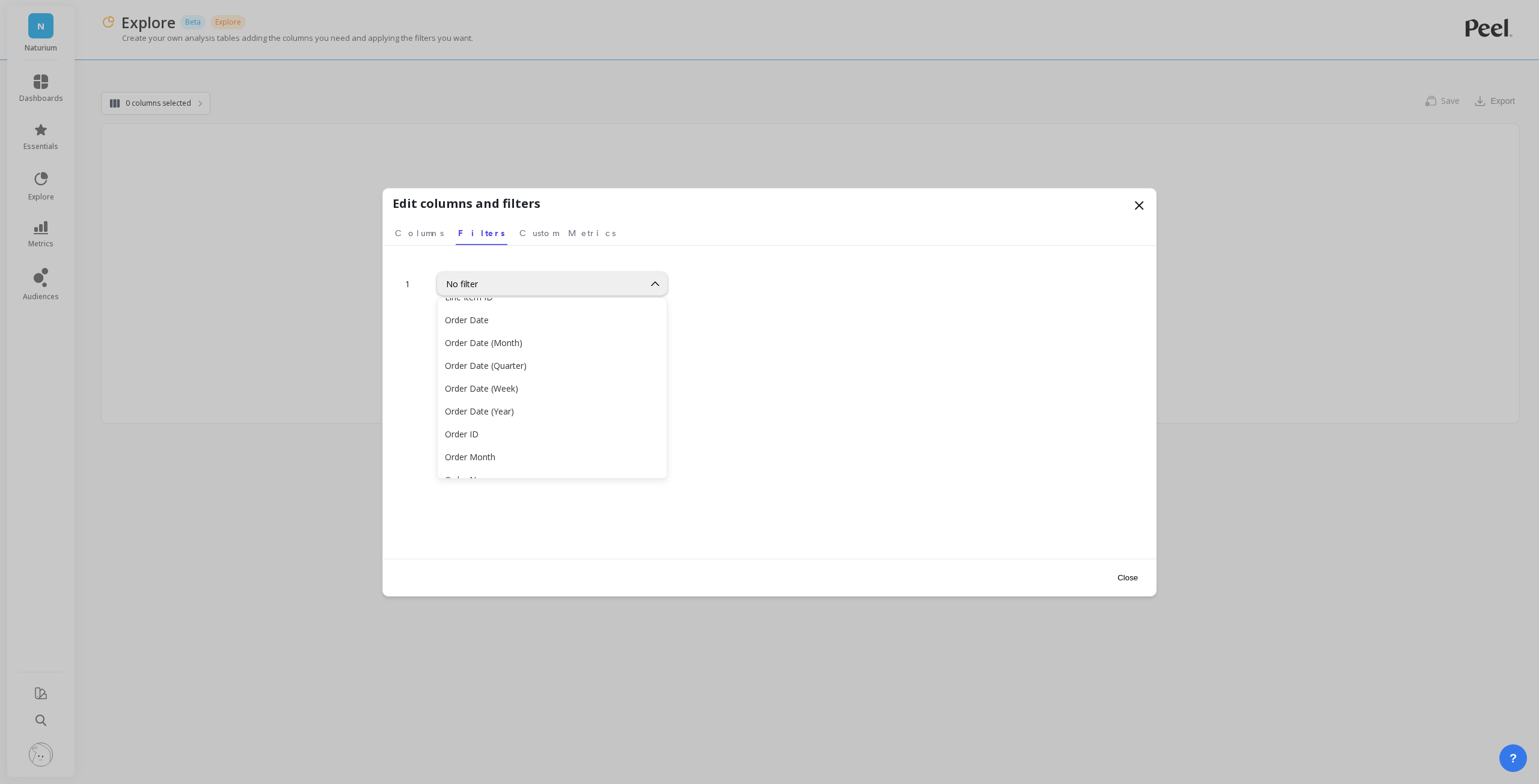
scroll to position [950, 0]
click at [815, 553] on div "1 No filter" at bounding box center [770, 402] width 773 height 313
click at [1129, 584] on button "Close" at bounding box center [1127, 577] width 27 height 27
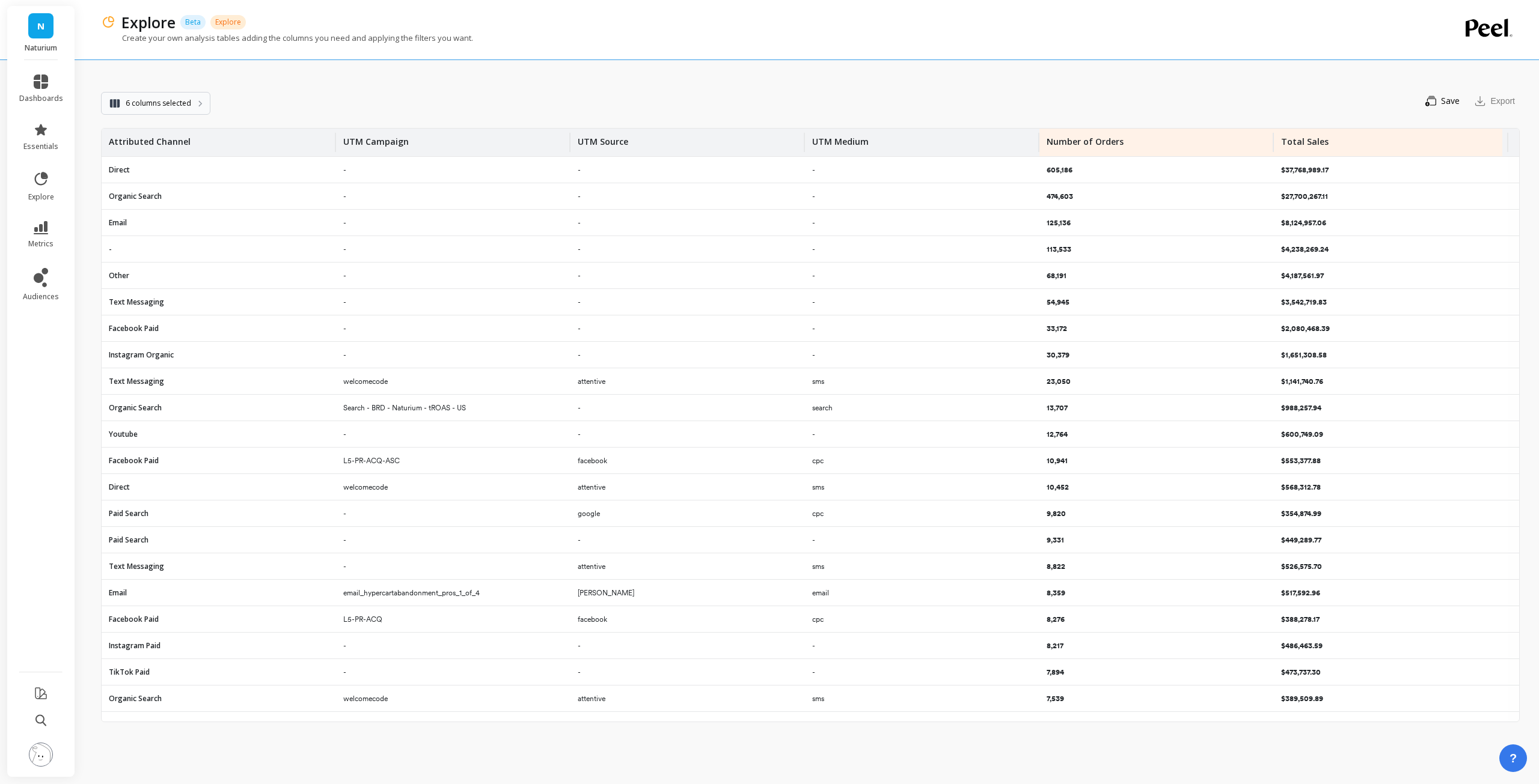
click at [188, 113] on button "6 columns selected" at bounding box center [156, 103] width 110 height 23
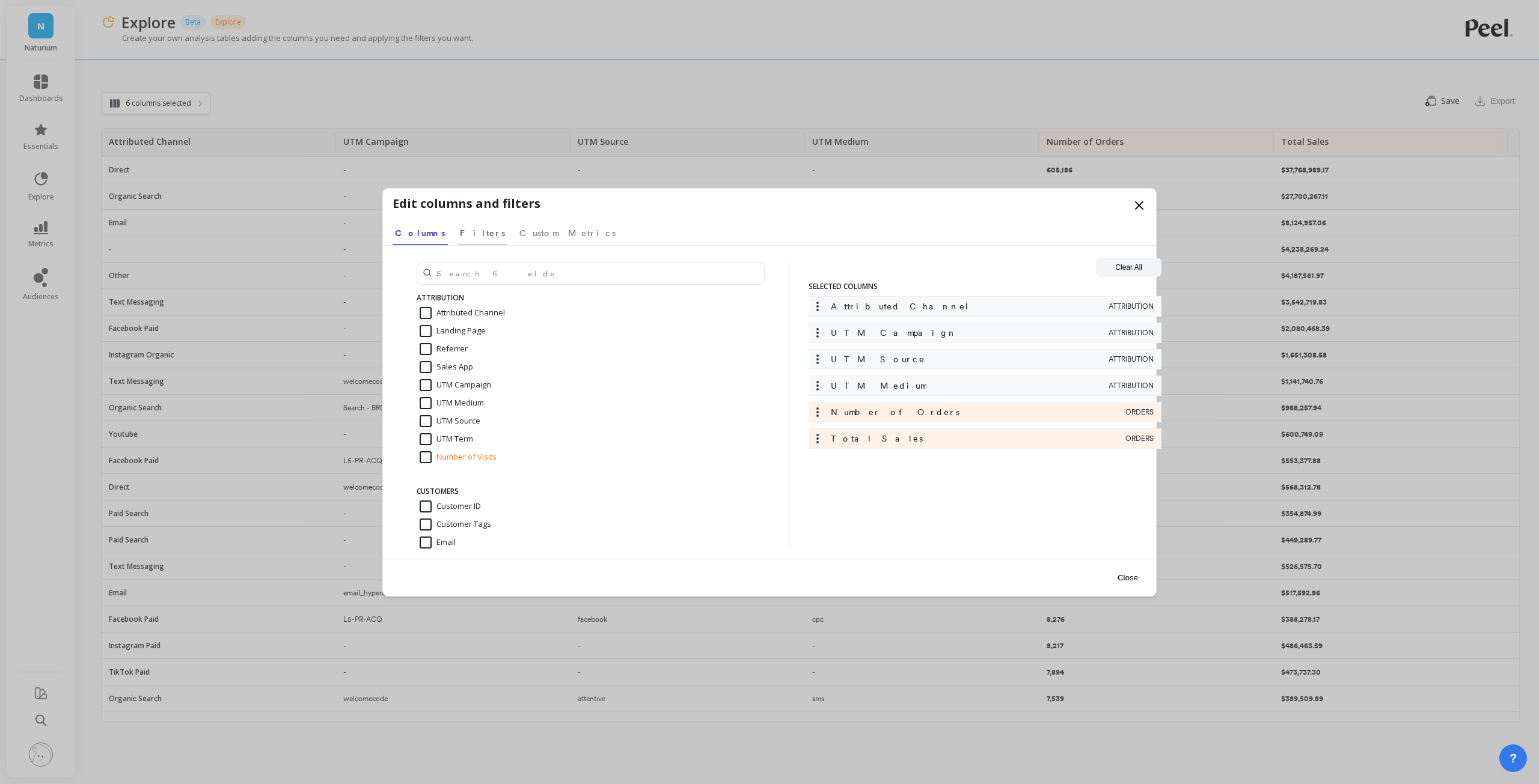
click at [463, 234] on span "Filters" at bounding box center [483, 232] width 45 height 12
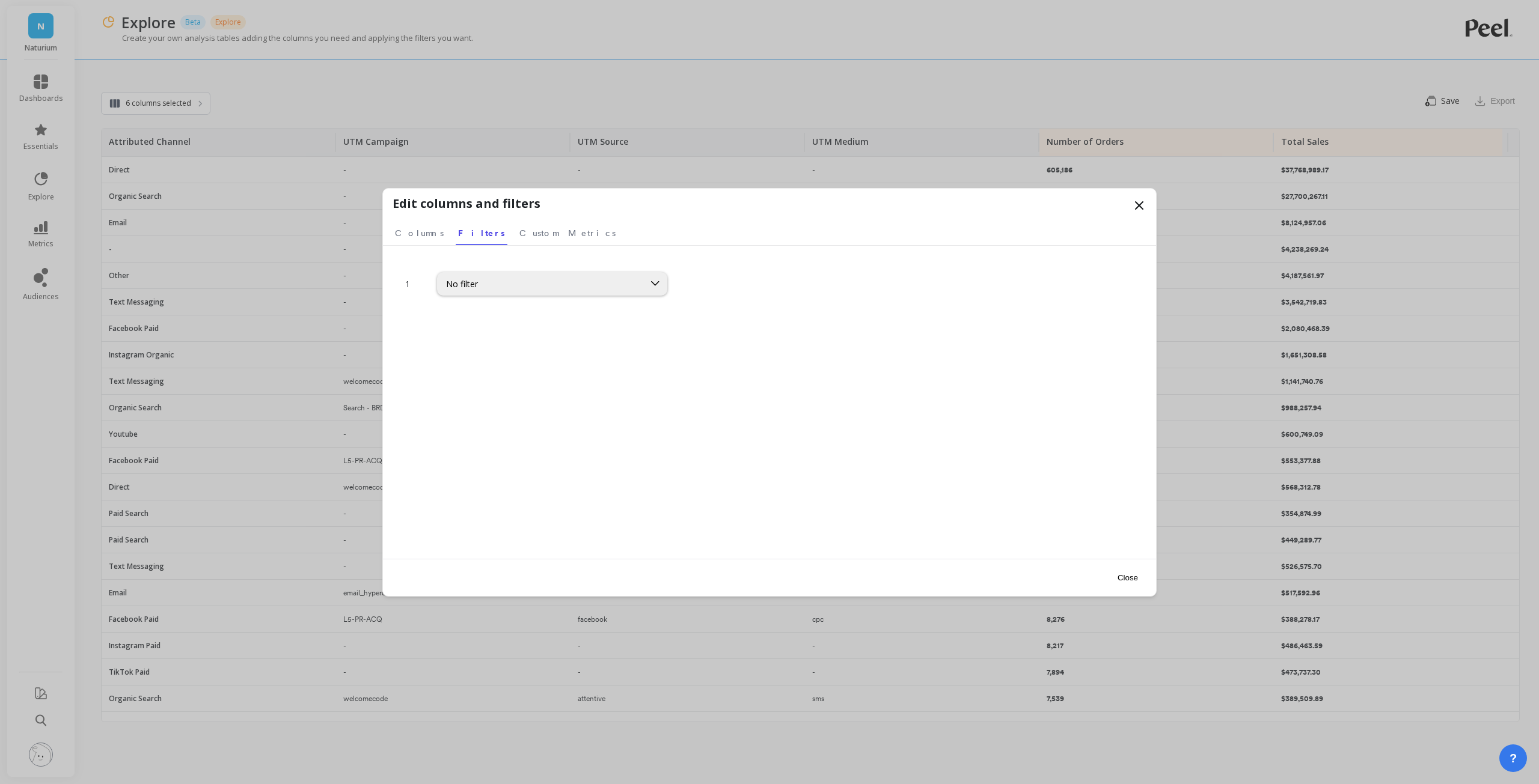
click at [585, 297] on div "1 No filter" at bounding box center [770, 426] width 754 height 336
click at [579, 288] on div "No filter" at bounding box center [541, 284] width 189 height 12
click at [557, 333] on div "Order Date" at bounding box center [552, 327] width 229 height 21
click at [630, 328] on input "[DATE]" at bounding box center [691, 326] width 123 height 12
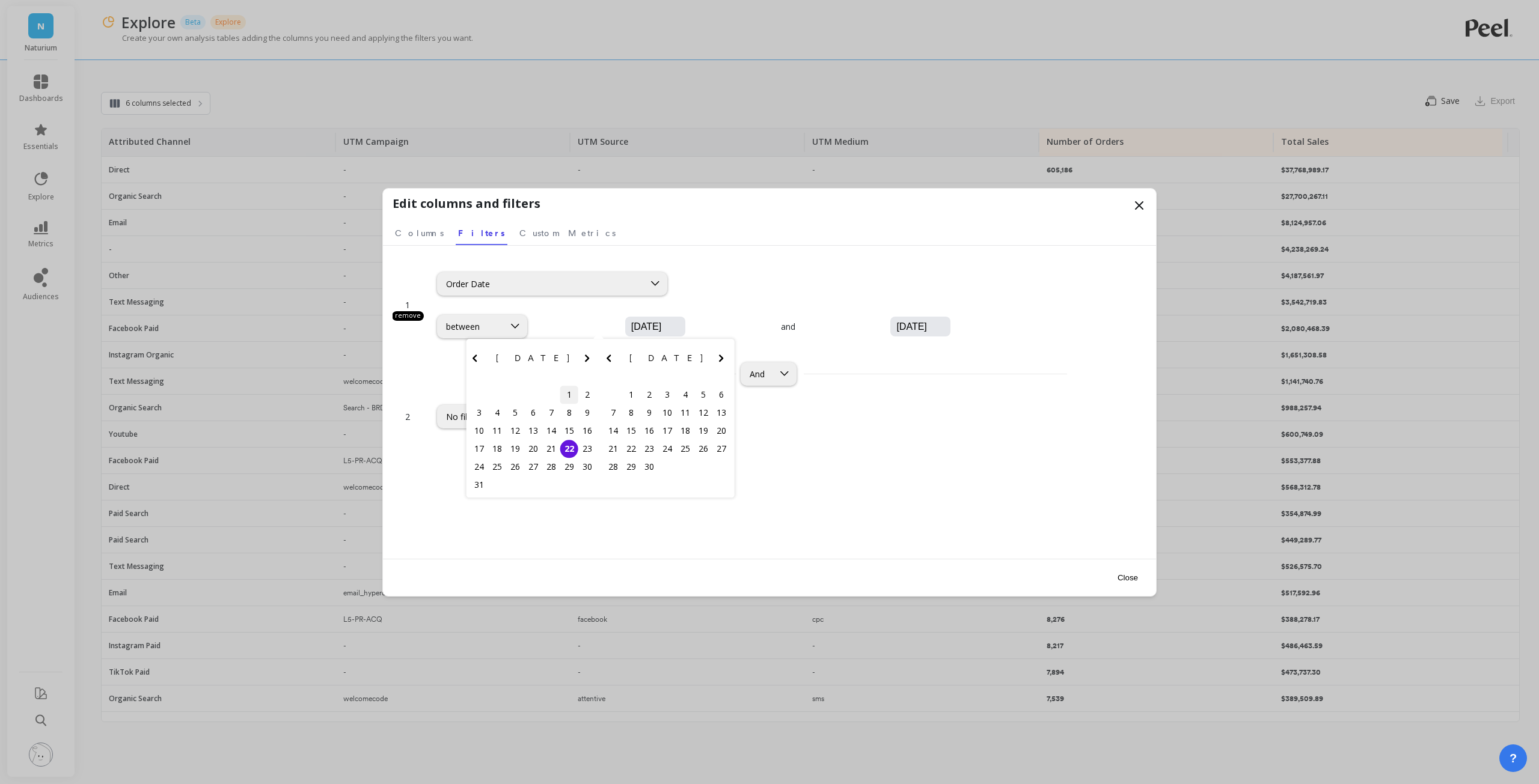
click at [570, 397] on div "1" at bounding box center [569, 394] width 18 height 18
type input "[DATE]"
click at [1129, 575] on button "Close" at bounding box center [1127, 577] width 27 height 27
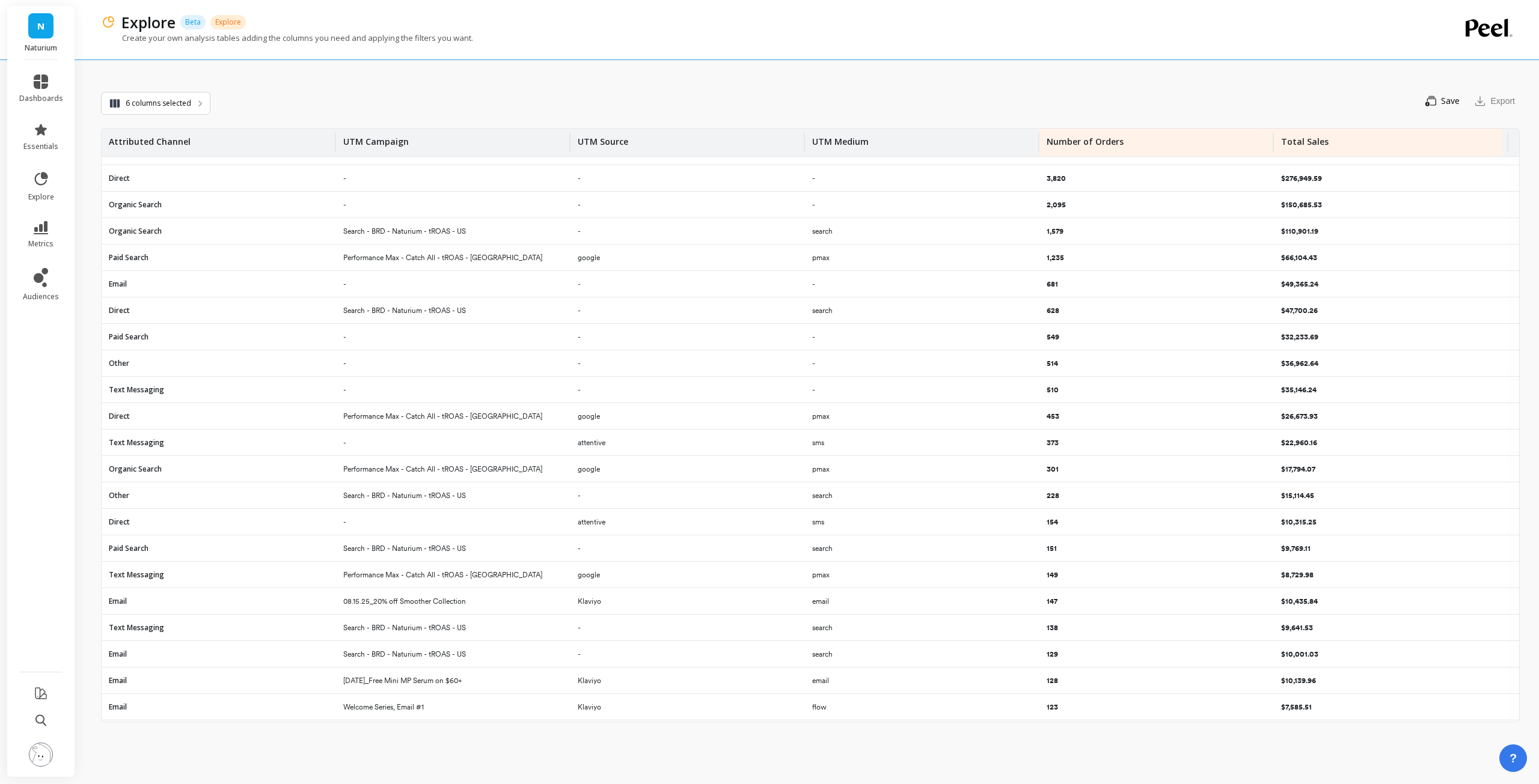
scroll to position [0, 0]
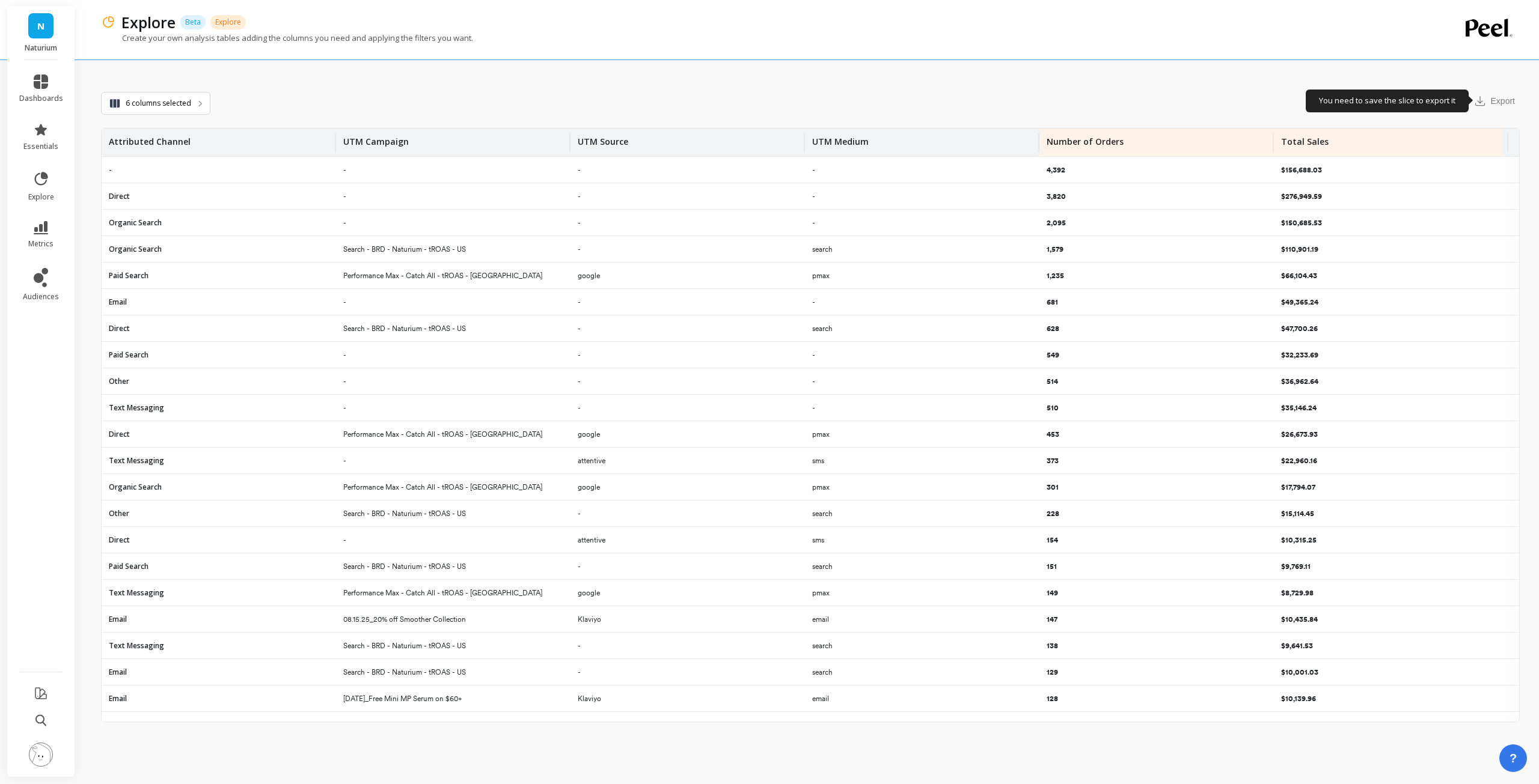
click at [1497, 97] on div "Export" at bounding box center [1494, 101] width 51 height 20
click at [1260, 99] on div "Save You need to save the slice to export it Export" at bounding box center [865, 101] width 1310 height 25
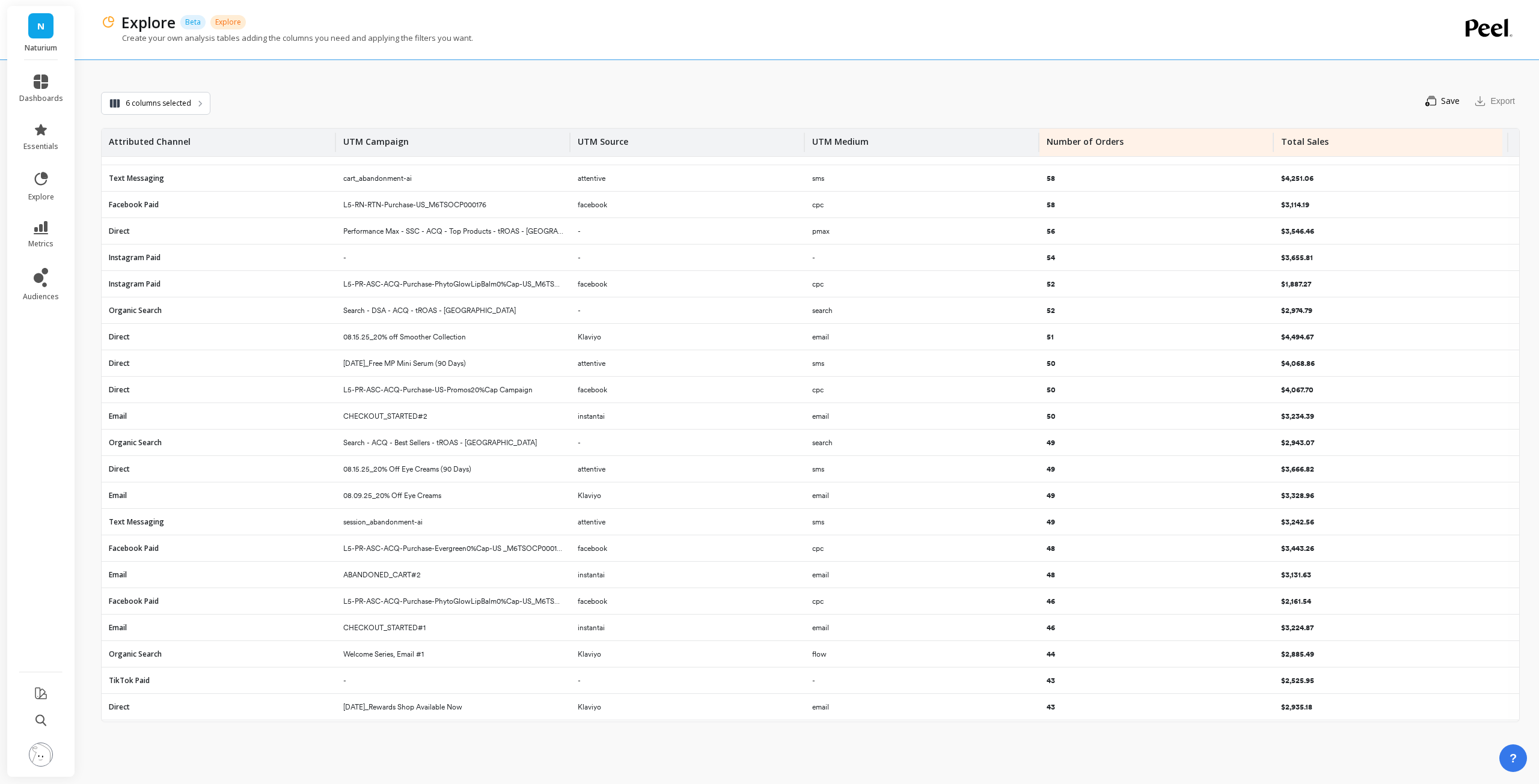
scroll to position [1450, 0]
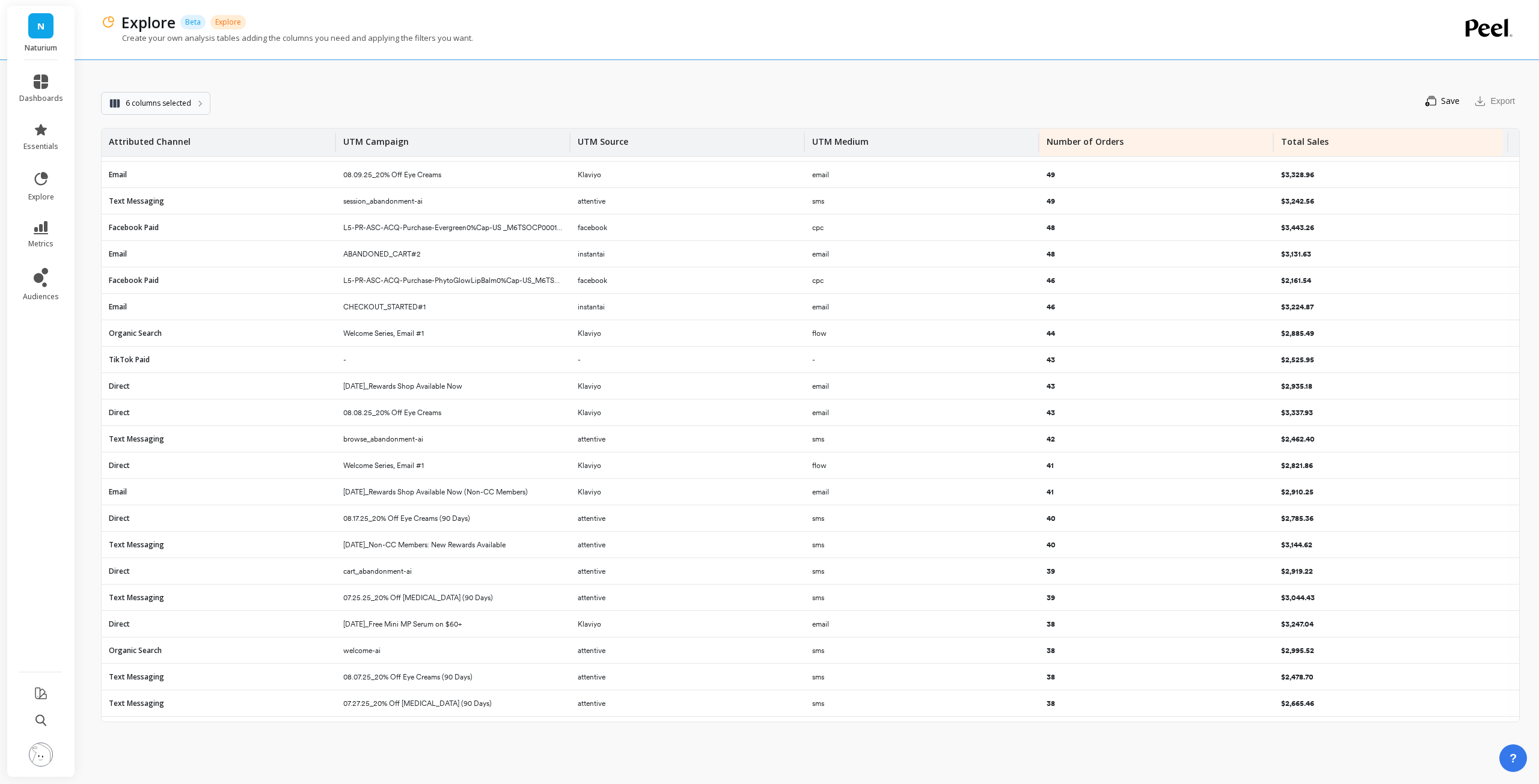
click at [196, 97] on button "6 columns selected" at bounding box center [156, 103] width 110 height 23
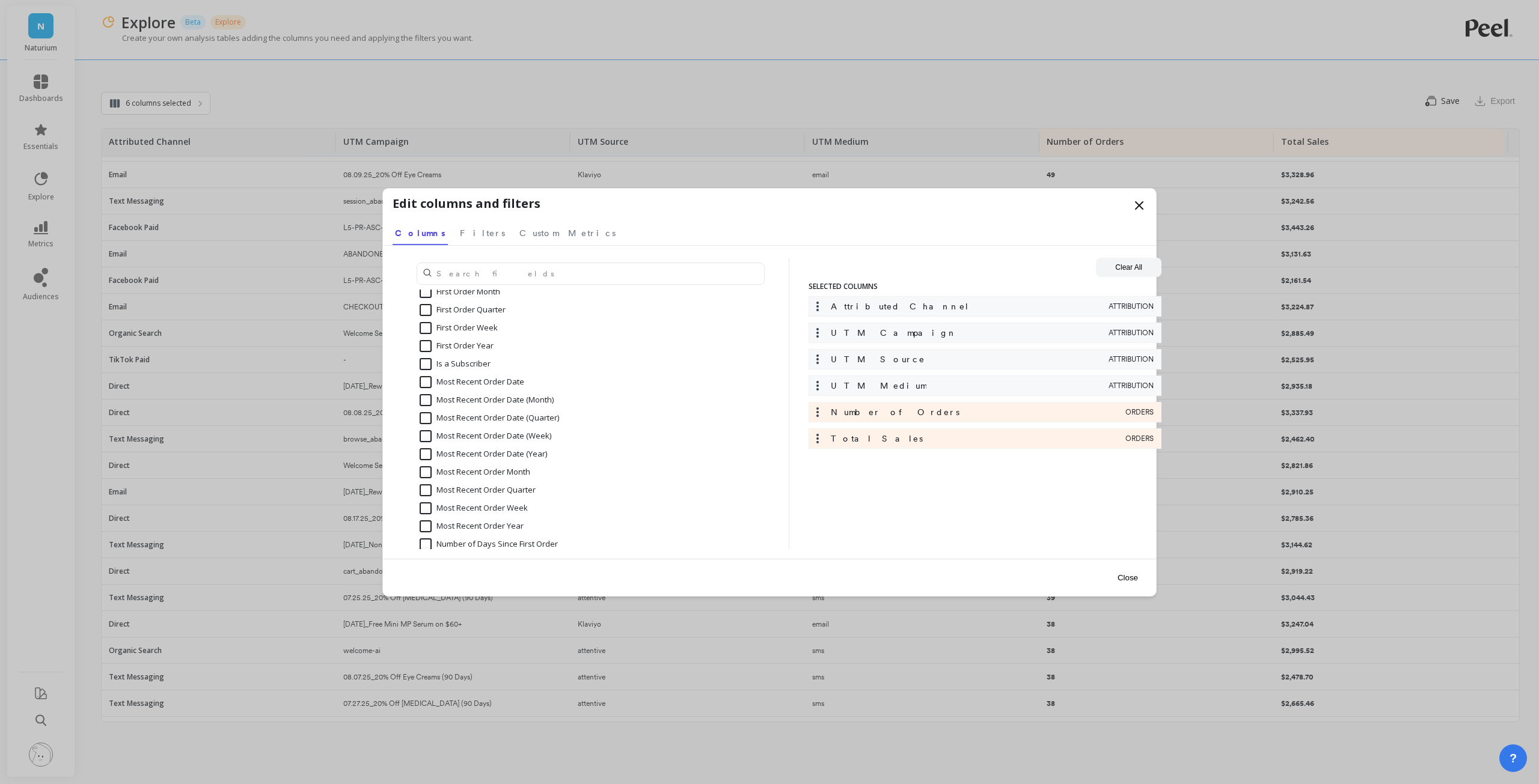
scroll to position [361, 0]
click at [502, 275] on input "text" at bounding box center [590, 274] width 348 height 22
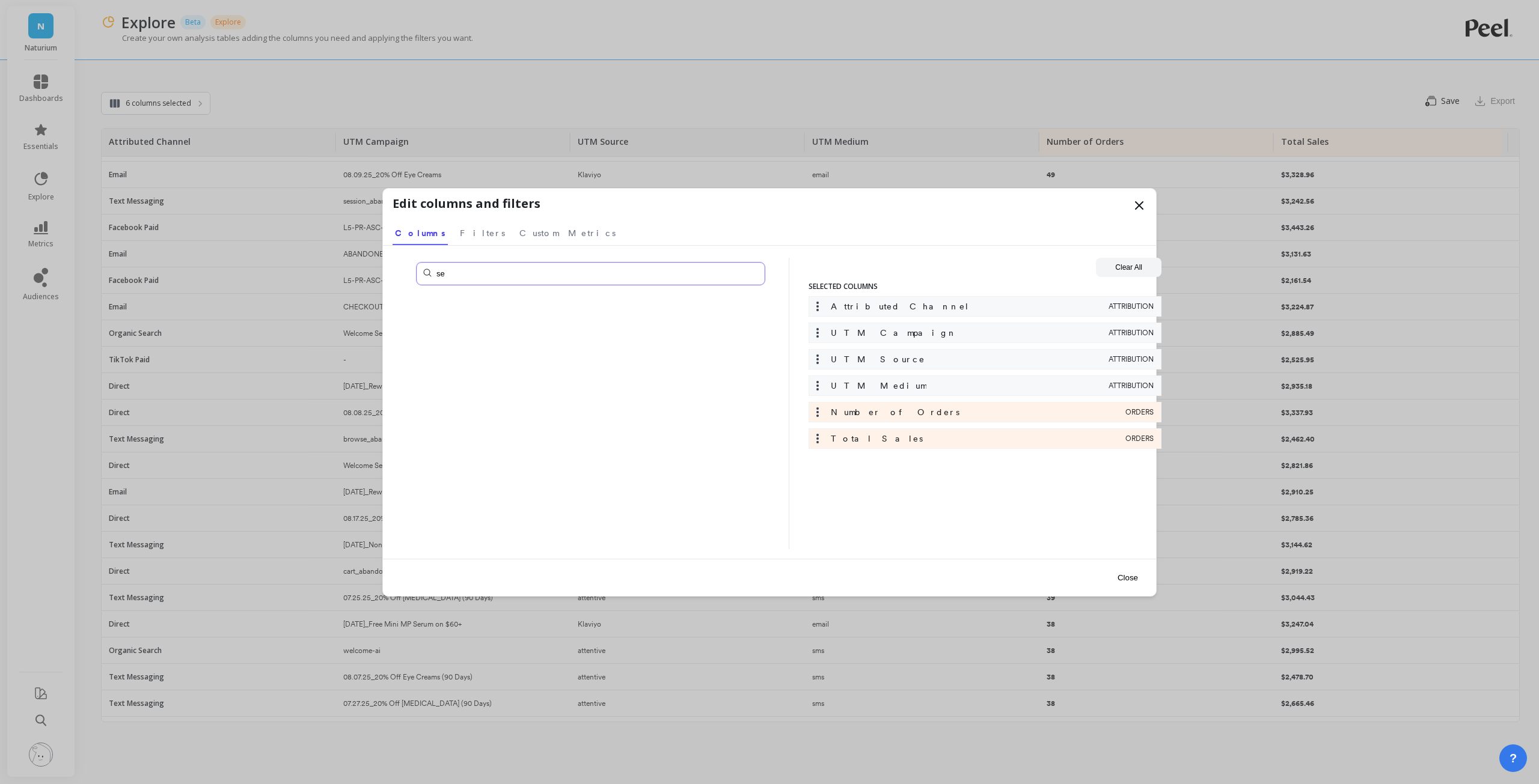
type input "s"
